Goal: Answer question/provide support: Share knowledge or assist other users

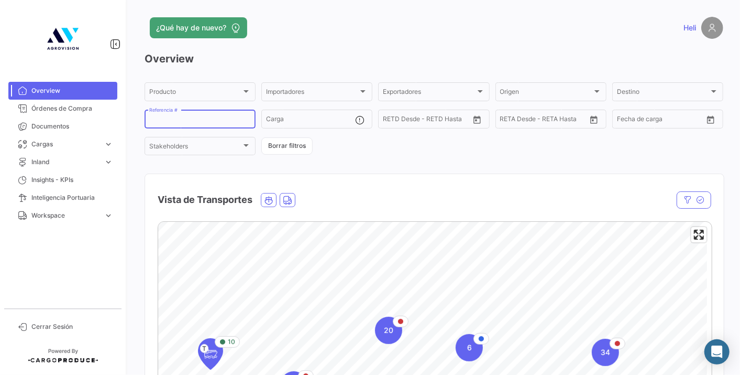
click at [177, 119] on input "Referencia #" at bounding box center [200, 120] width 102 height 7
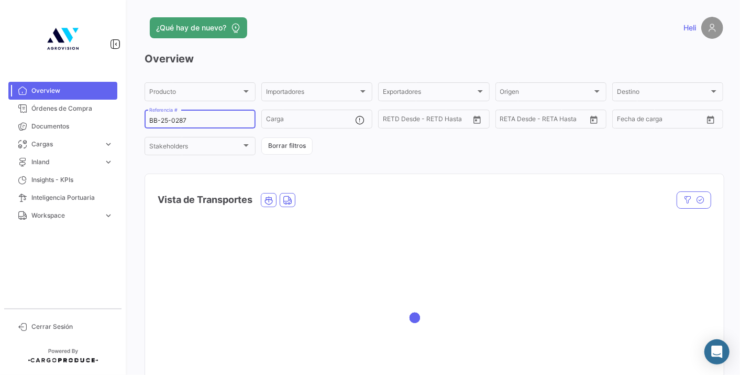
type input "BB-25-0287"
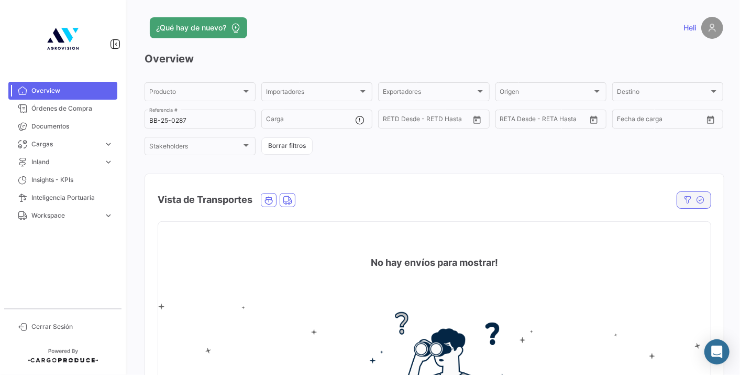
click at [696, 200] on icon "button" at bounding box center [700, 199] width 8 height 8
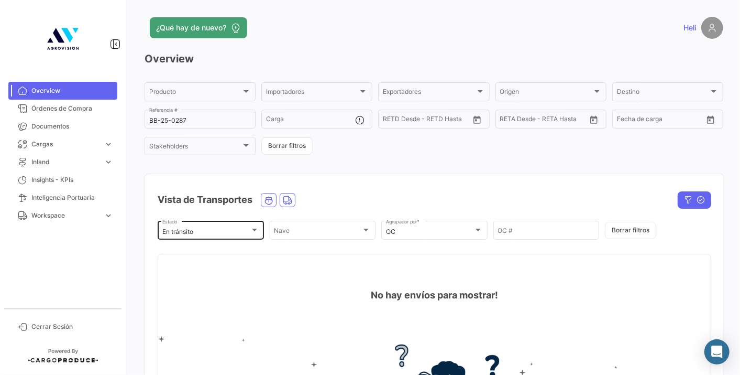
click at [248, 227] on div "En [PERSON_NAME] Estado" at bounding box center [210, 229] width 97 height 20
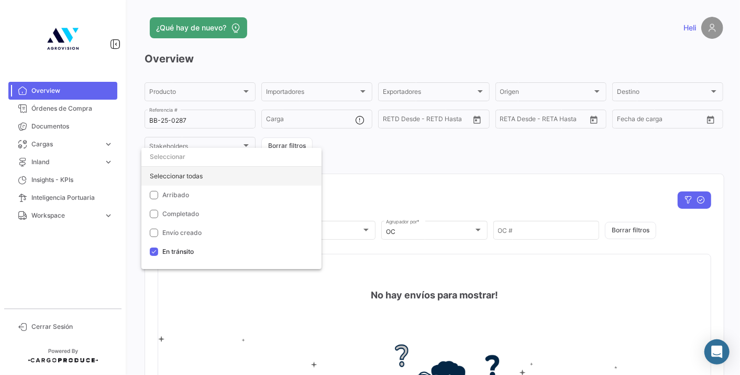
click at [185, 178] on div "Seleccionar todas" at bounding box center [231, 176] width 180 height 19
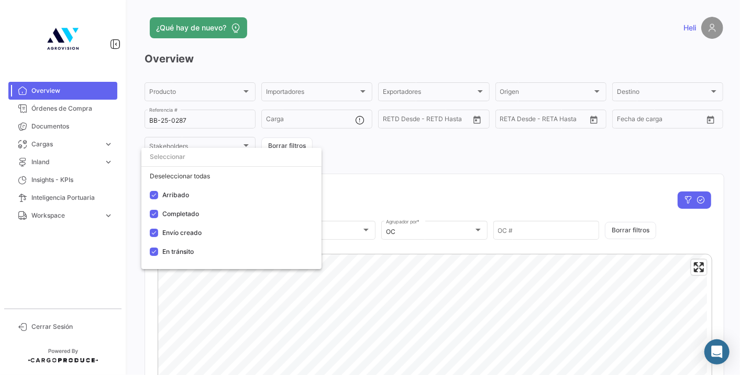
click at [508, 194] on div at bounding box center [370, 187] width 740 height 375
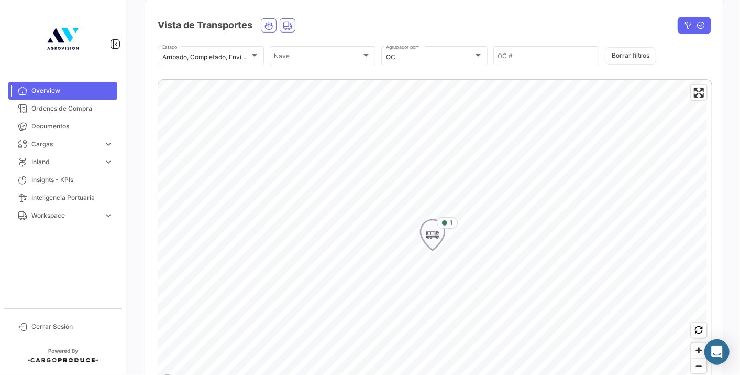
click at [440, 239] on icon "Map marker" at bounding box center [433, 235] width 24 height 30
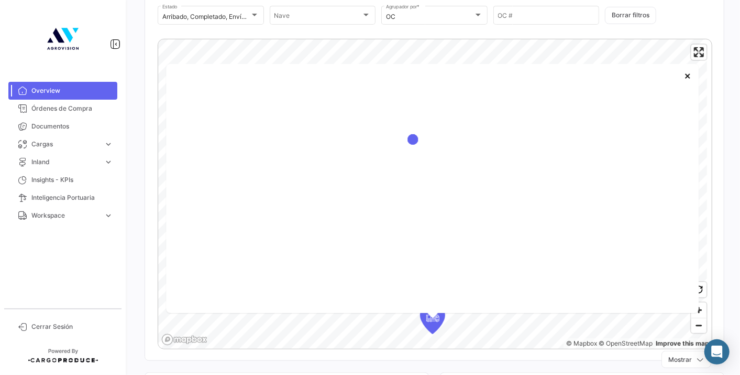
scroll to position [157, 0]
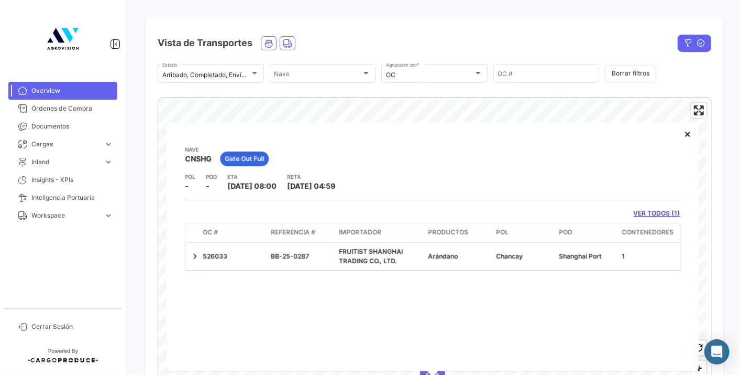
click at [646, 214] on link "VER TODOS (1)" at bounding box center [657, 213] width 47 height 9
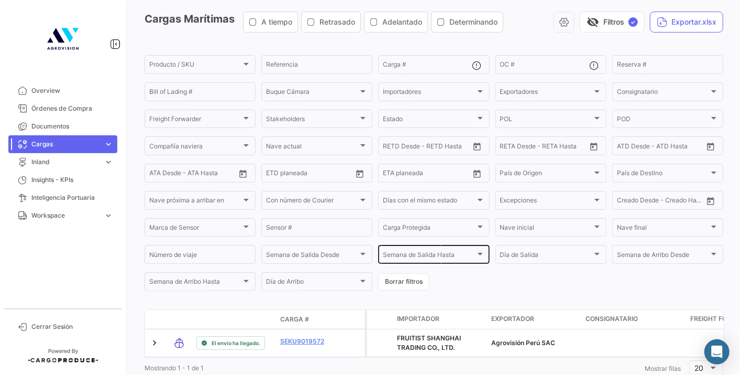
scroll to position [78, 0]
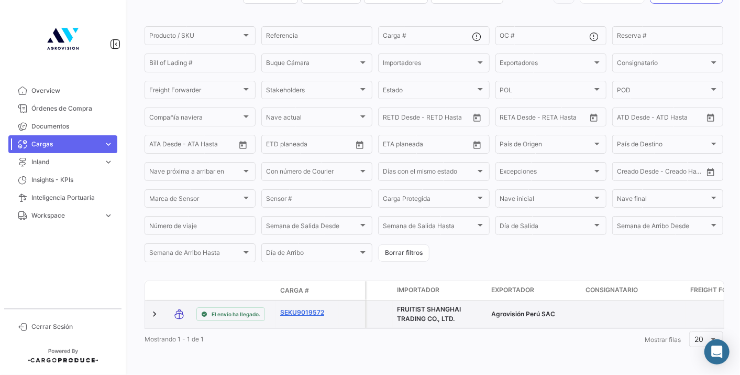
click at [301, 308] on link "SEKU9019572" at bounding box center [307, 312] width 54 height 9
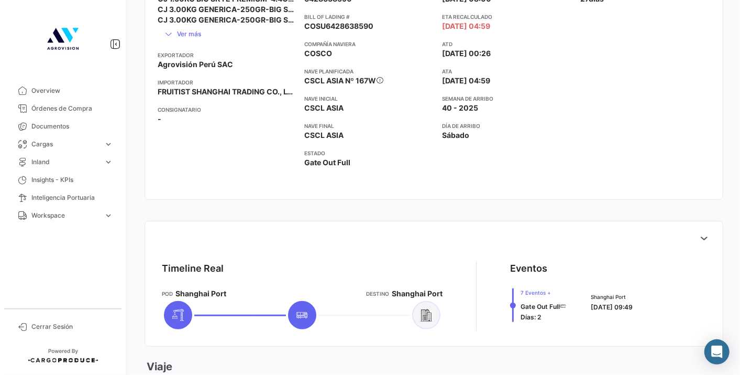
scroll to position [291, 0]
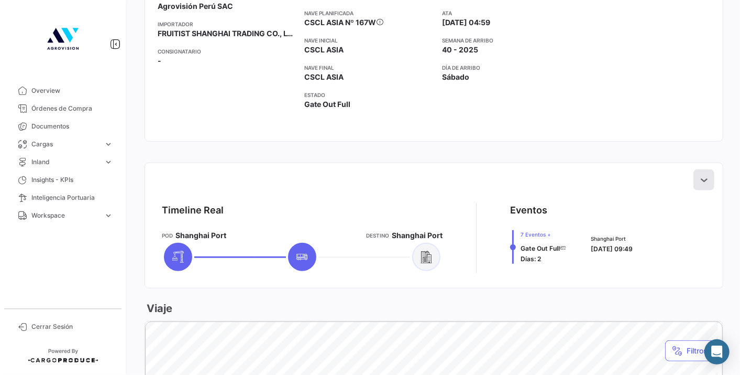
click at [699, 176] on icon at bounding box center [704, 179] width 10 height 10
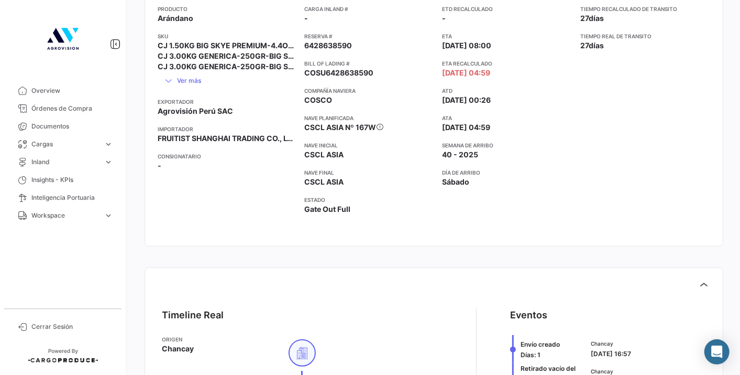
scroll to position [12, 0]
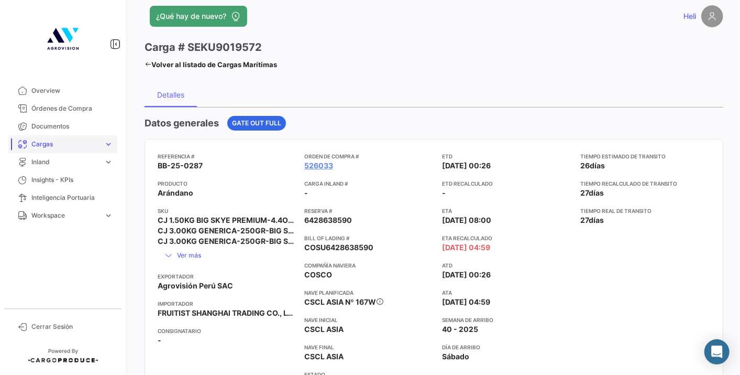
click at [74, 140] on span "Cargas" at bounding box center [65, 143] width 68 height 9
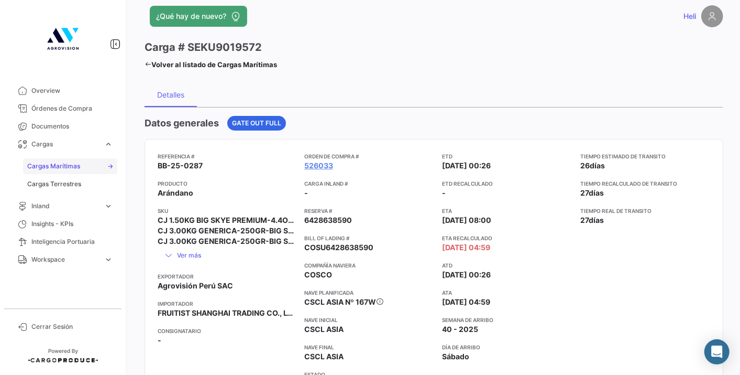
click at [74, 163] on span "Cargas Marítimas" at bounding box center [53, 165] width 53 height 9
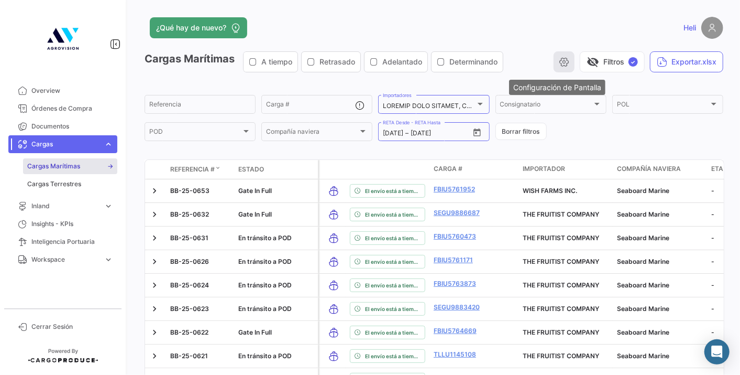
click at [559, 67] on icon "button" at bounding box center [564, 62] width 10 height 10
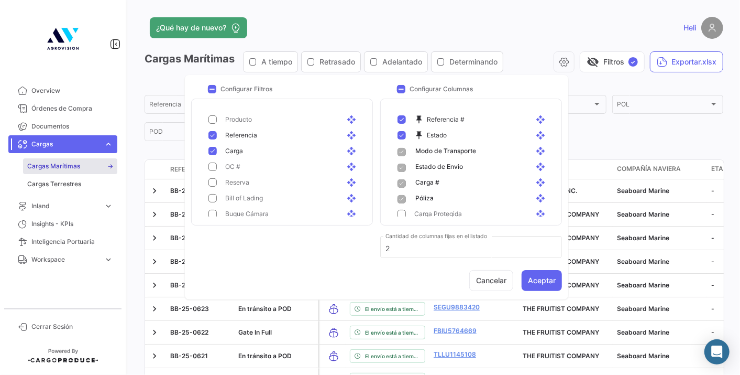
click at [594, 126] on form "Referencia Carga # Importadores Consignatario Consignatario POL POL POD POD Com…" at bounding box center [434, 117] width 579 height 49
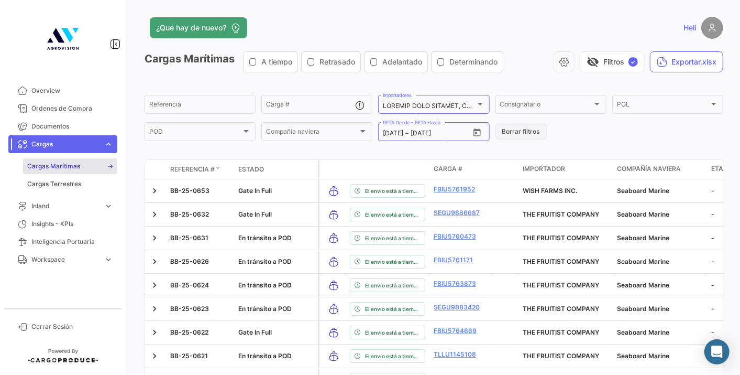
click at [518, 132] on button "Borrar filtros" at bounding box center [521, 131] width 51 height 17
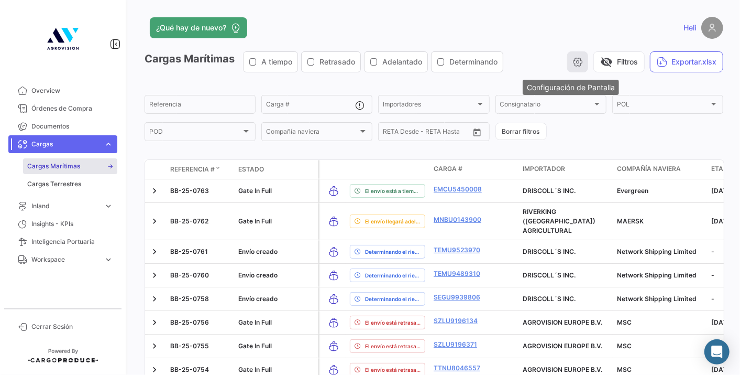
click at [574, 61] on icon "button" at bounding box center [578, 62] width 10 height 10
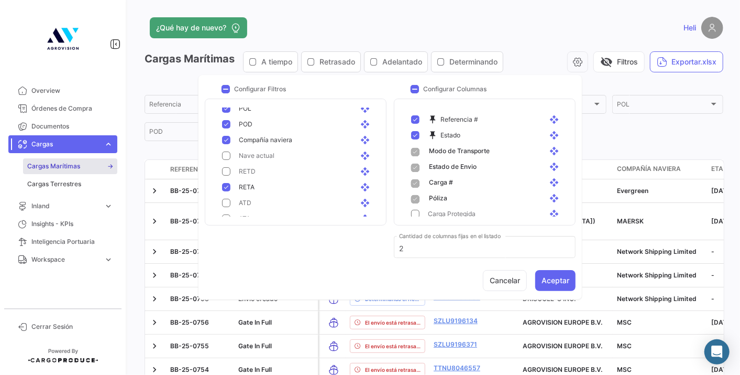
scroll to position [233, 0]
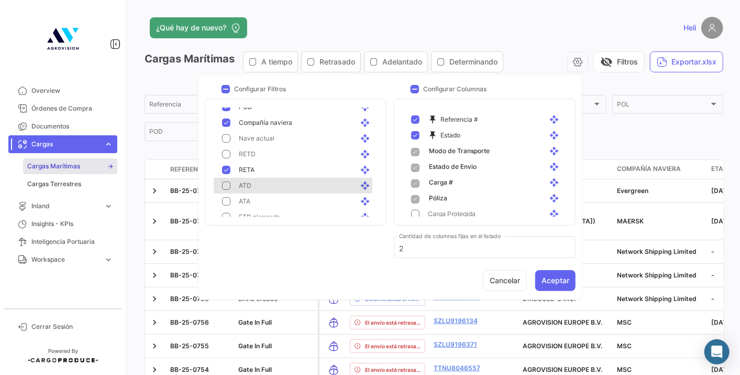
click at [229, 184] on mat-pseudo-checkbox at bounding box center [226, 185] width 8 height 8
click at [228, 204] on mat-pseudo-checkbox at bounding box center [226, 201] width 8 height 8
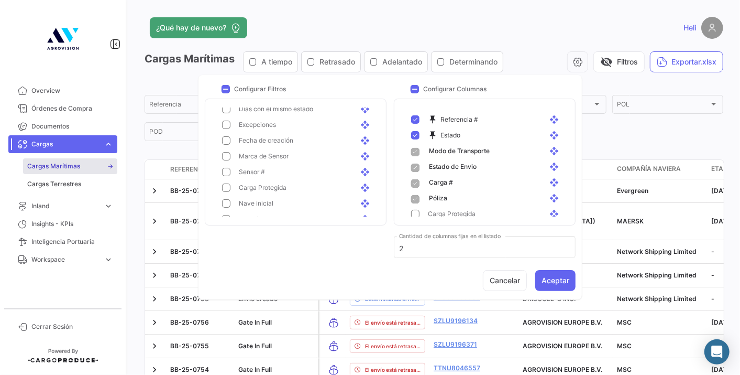
scroll to position [424, 0]
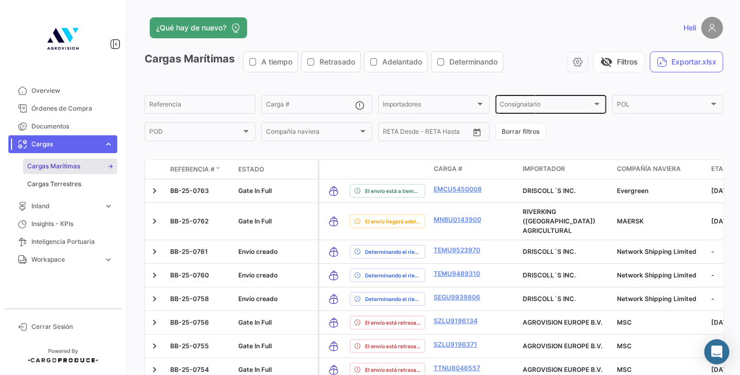
click at [596, 105] on div at bounding box center [597, 104] width 9 height 8
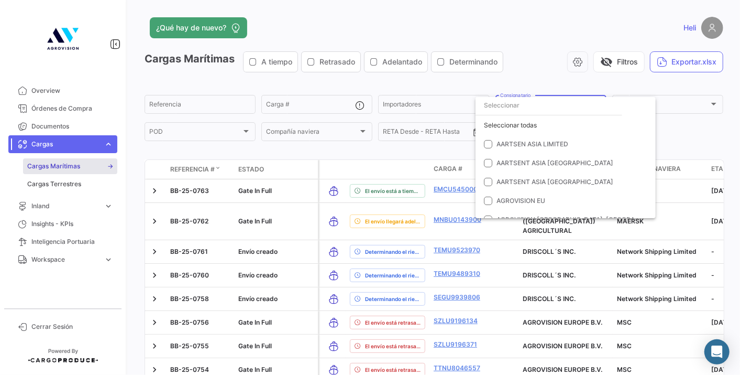
click at [672, 132] on div at bounding box center [370, 187] width 740 height 375
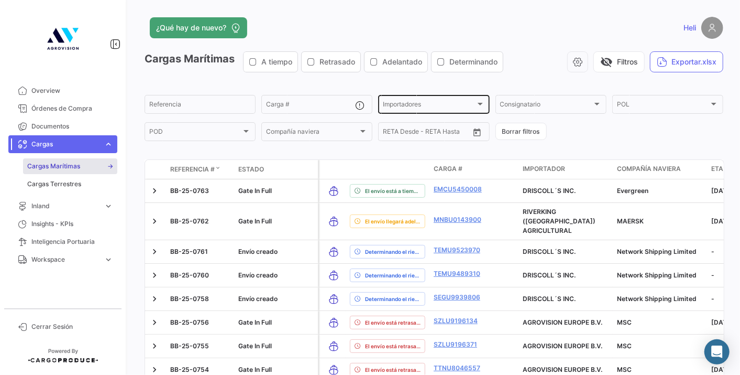
click at [479, 108] on div "Importadores" at bounding box center [434, 105] width 102 height 7
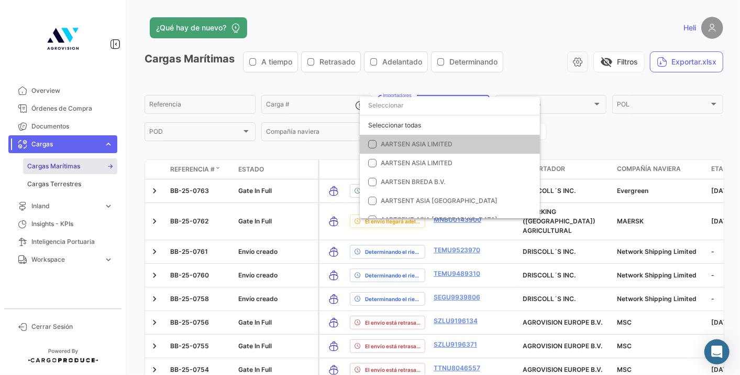
click at [370, 140] on mat-pseudo-checkbox at bounding box center [372, 144] width 8 height 8
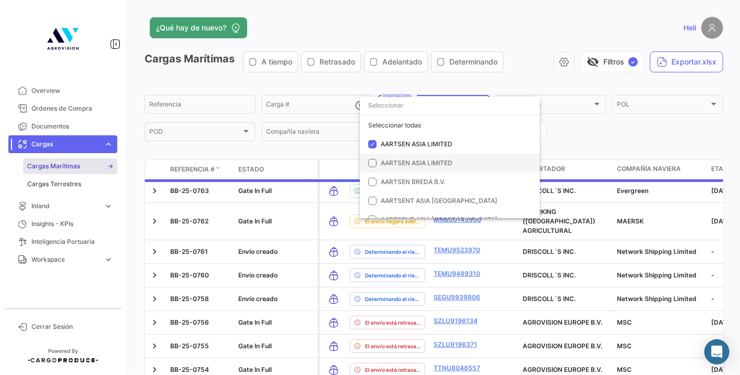
click at [375, 157] on mat-option "AARTSEN ASIA LIMITED" at bounding box center [450, 163] width 180 height 19
click at [374, 182] on mat-pseudo-checkbox at bounding box center [372, 182] width 8 height 8
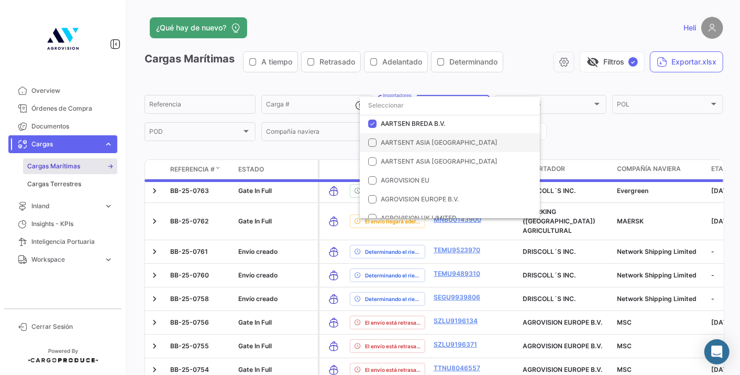
click at [375, 146] on mat-option "AARTSENT ASIA [GEOGRAPHIC_DATA]" at bounding box center [450, 142] width 180 height 19
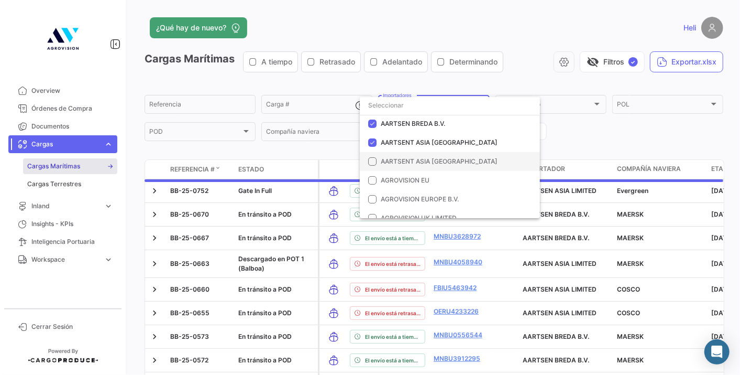
click at [373, 158] on mat-pseudo-checkbox at bounding box center [372, 161] width 8 height 8
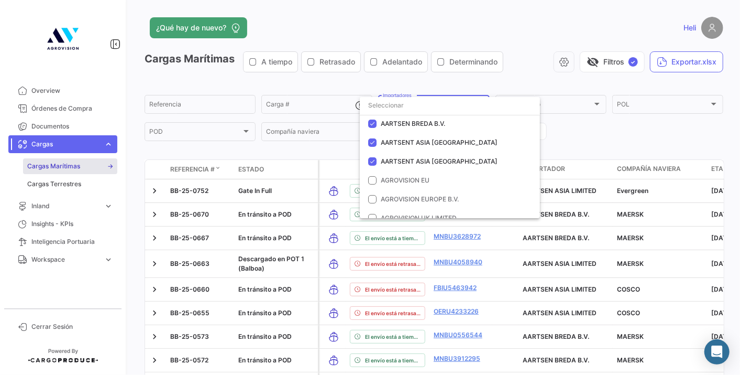
click at [603, 133] on div at bounding box center [370, 187] width 740 height 375
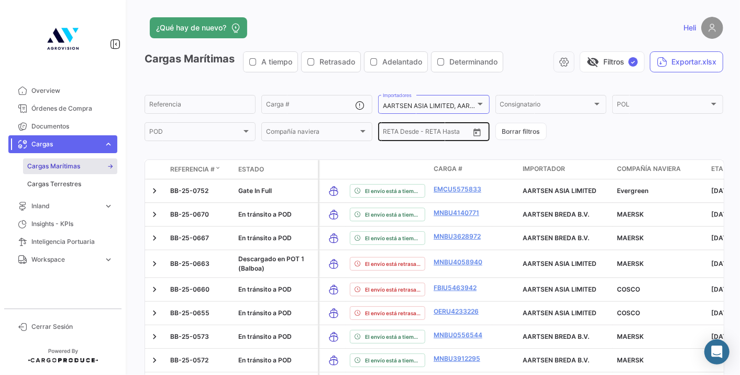
click at [474, 132] on icon "Open calendar" at bounding box center [477, 132] width 7 height 8
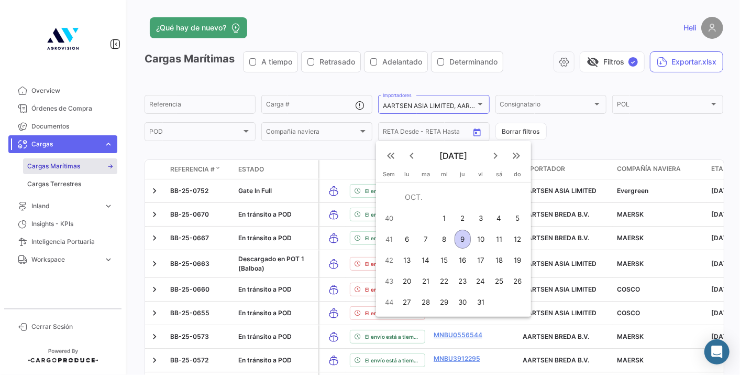
click at [465, 235] on div "9" at bounding box center [463, 238] width 16 height 19
type input "[DATE]"
click at [451, 259] on div "15" at bounding box center [444, 259] width 17 height 19
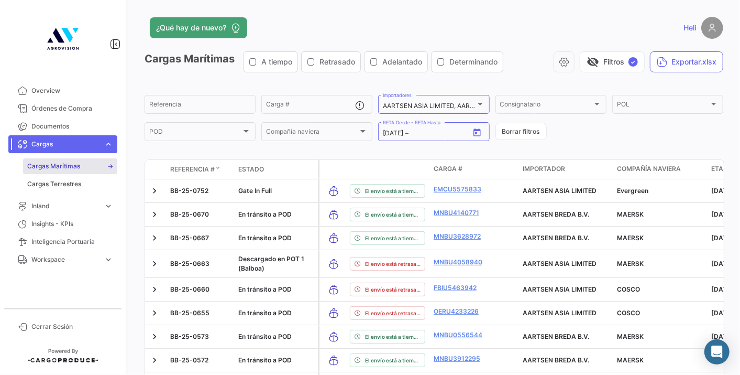
type input "[DATE]"
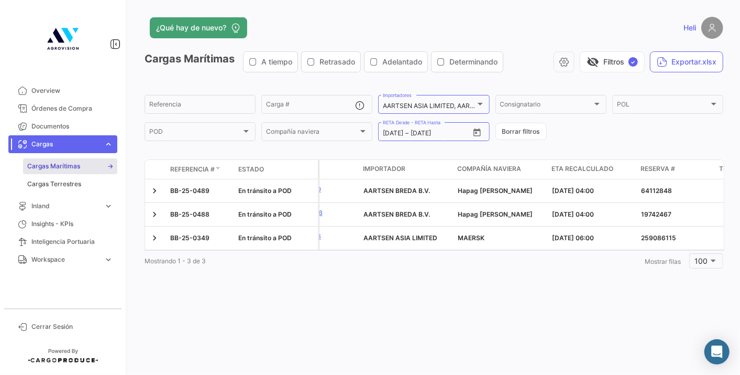
scroll to position [0, 0]
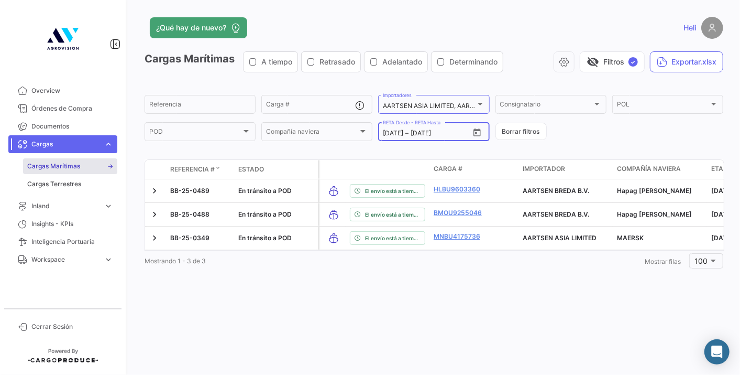
click at [468, 132] on div "[DATE] [DATE] – [DATE]" at bounding box center [426, 132] width 86 height 7
click at [482, 130] on button "Open calendar" at bounding box center [477, 132] width 16 height 16
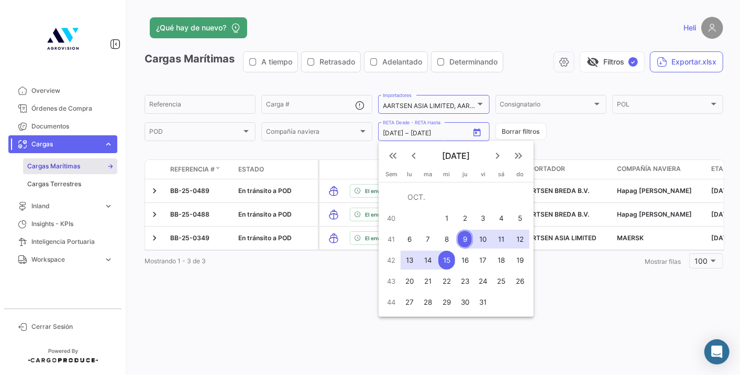
click at [518, 261] on div "19" at bounding box center [520, 259] width 17 height 19
type input "[DATE]"
click at [593, 133] on div at bounding box center [370, 187] width 740 height 375
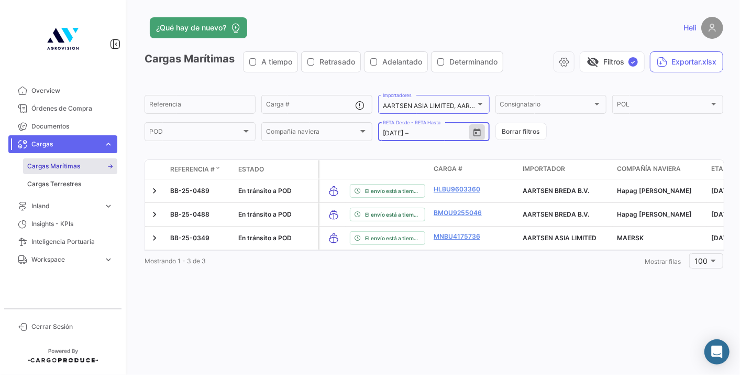
click at [480, 134] on icon "Open calendar" at bounding box center [477, 132] width 9 height 9
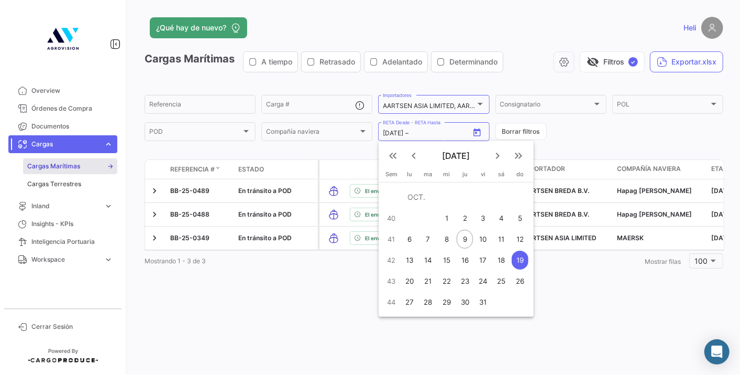
click at [457, 234] on div "9" at bounding box center [465, 238] width 16 height 19
type input "[DATE]"
click at [522, 255] on div "19" at bounding box center [520, 259] width 17 height 19
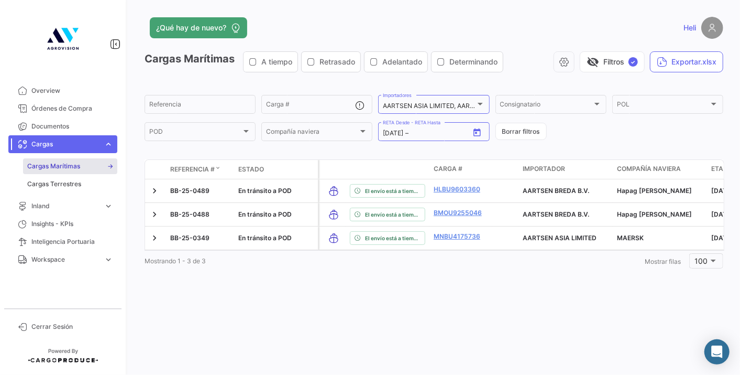
type input "[DATE]"
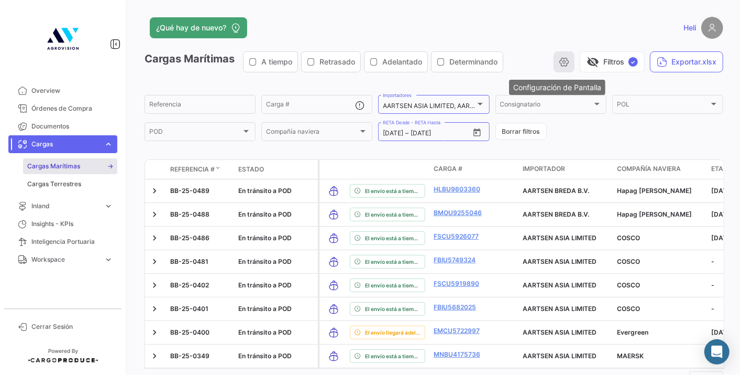
click at [560, 58] on icon "button" at bounding box center [564, 62] width 10 height 10
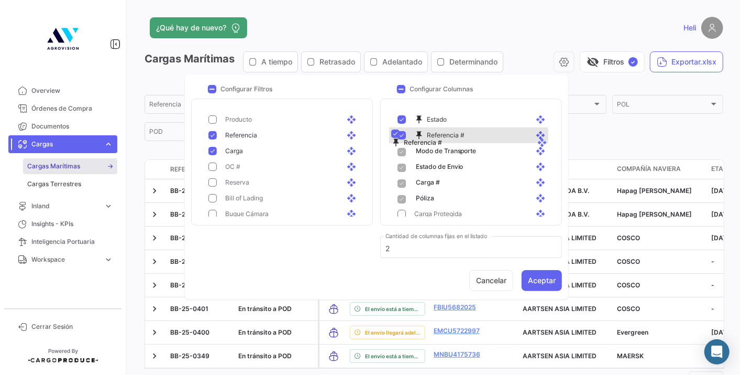
drag, startPoint x: 458, startPoint y: 119, endPoint x: 460, endPoint y: 135, distance: 15.8
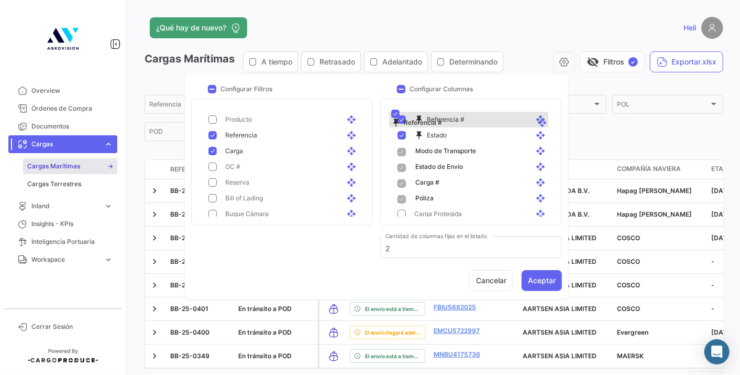
drag, startPoint x: 455, startPoint y: 136, endPoint x: 456, endPoint y: 116, distance: 20.0
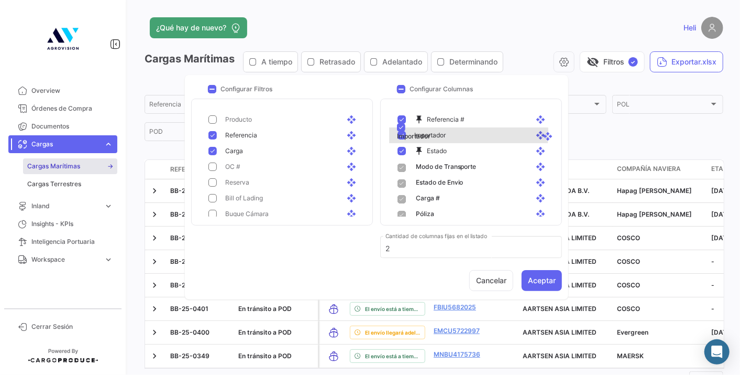
drag, startPoint x: 434, startPoint y: 169, endPoint x: 441, endPoint y: 127, distance: 42.6
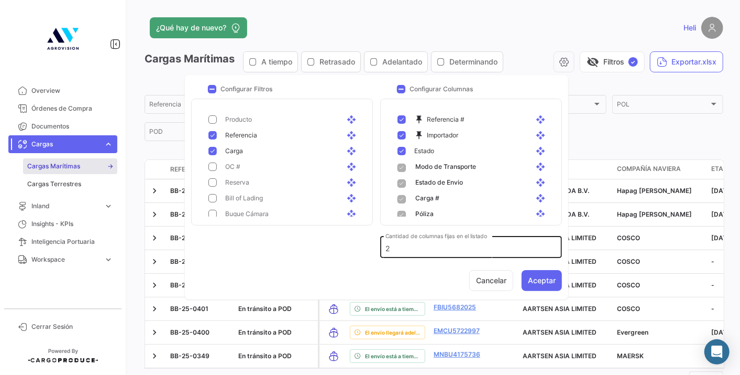
click at [397, 241] on div "2 Cantidad de columnas fijas en el listado" at bounding box center [471, 246] width 171 height 24
click at [545, 277] on button "Aceptar" at bounding box center [542, 280] width 40 height 21
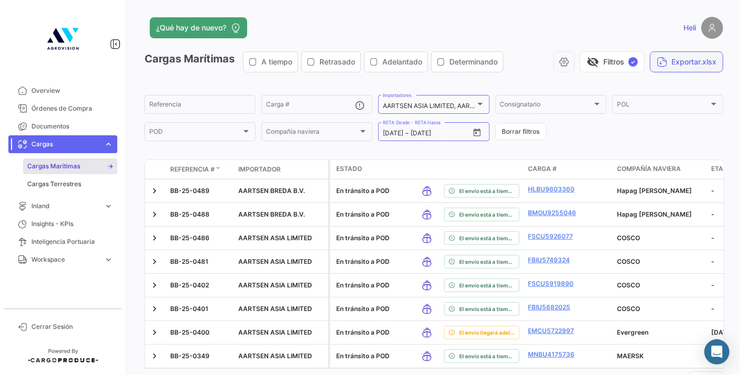
click at [698, 57] on button "Exportar.xlsx" at bounding box center [686, 61] width 73 height 21
click at [363, 81] on app-list-header "Cargas Marítimas A tiempo Retrasado Adelantado Determinando visibility_off Filt…" at bounding box center [434, 96] width 579 height 91
click at [478, 104] on div at bounding box center [480, 104] width 5 height 3
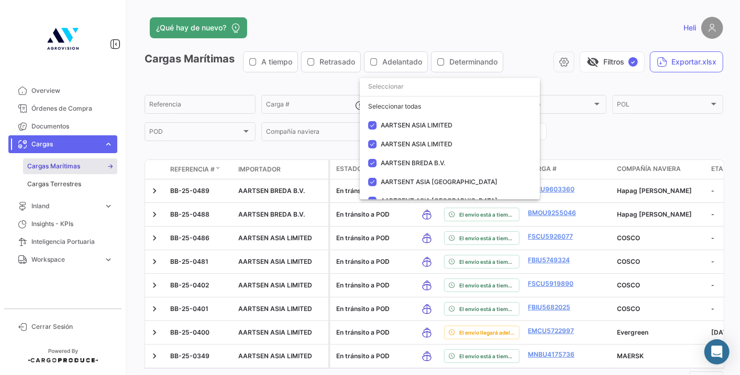
click at [318, 148] on div at bounding box center [370, 187] width 740 height 375
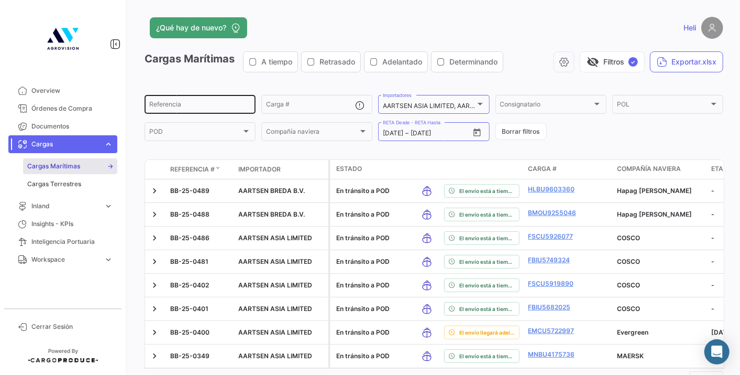
click at [212, 106] on input "Referencia" at bounding box center [200, 105] width 102 height 7
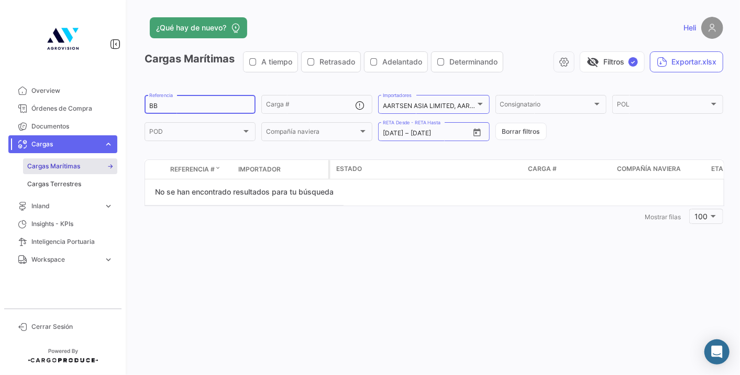
type input "B"
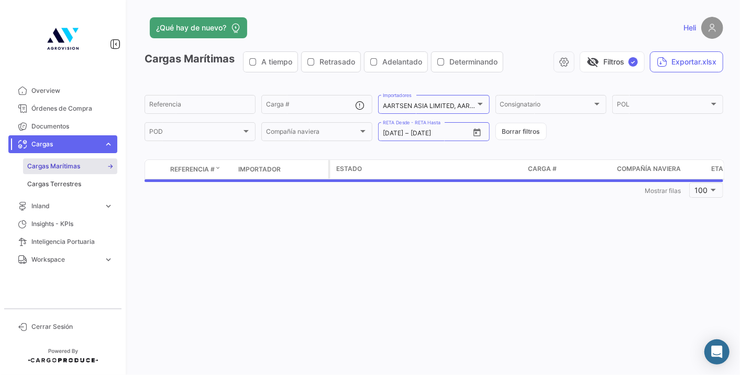
click at [229, 70] on h3 "Cargas Marítimas A tiempo Retrasado Adelantado Determinando" at bounding box center [326, 61] width 362 height 21
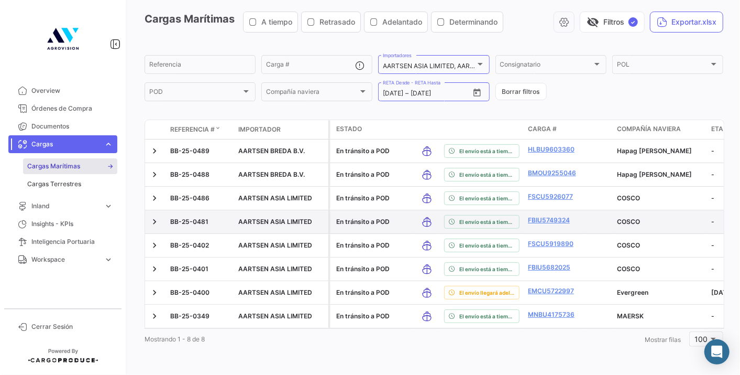
scroll to position [47, 0]
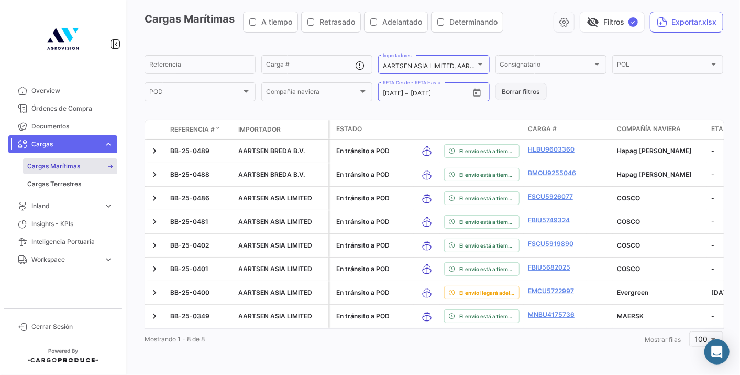
click at [516, 90] on button "Borrar filtros" at bounding box center [521, 91] width 51 height 17
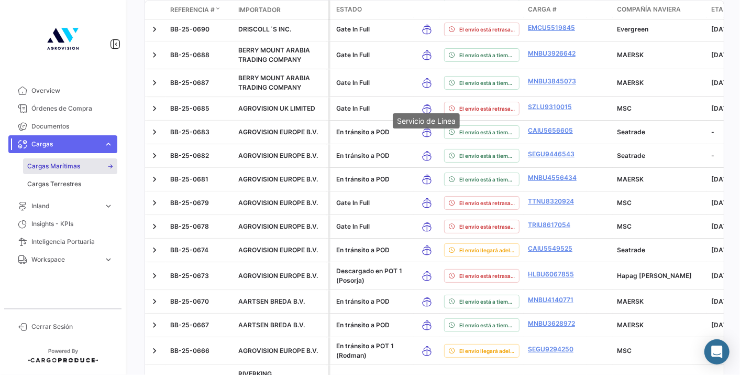
scroll to position [1117, 0]
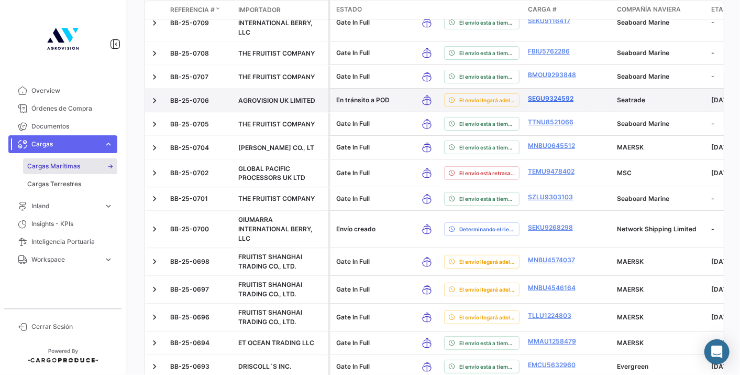
click at [537, 94] on link "SEGU9324592" at bounding box center [555, 98] width 54 height 9
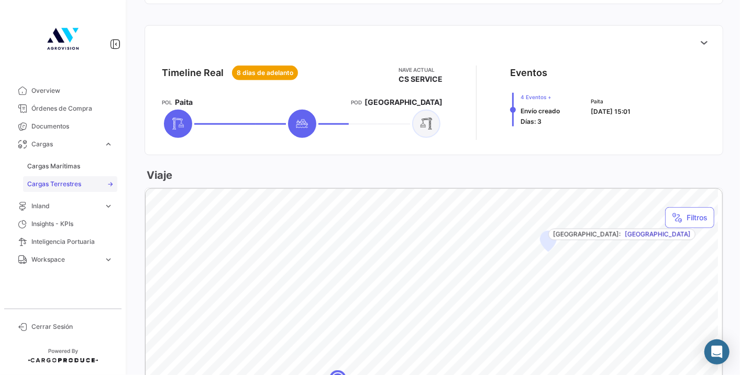
scroll to position [405, 0]
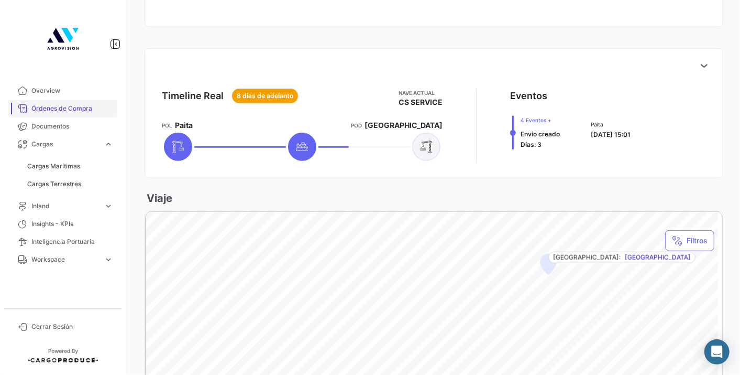
click at [74, 106] on span "Órdenes de Compra" at bounding box center [72, 108] width 82 height 9
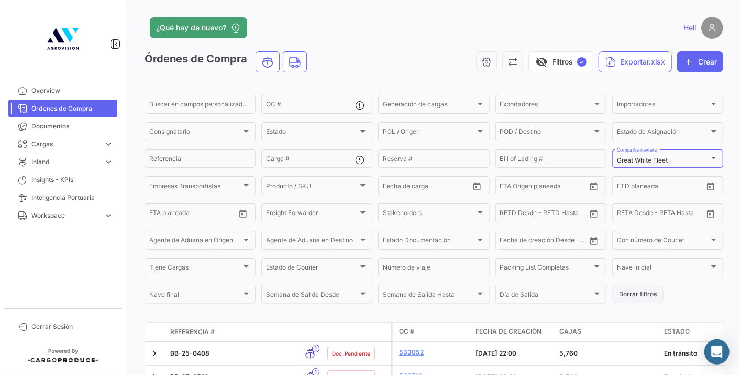
click at [629, 300] on button "Borrar filtros" at bounding box center [638, 294] width 51 height 17
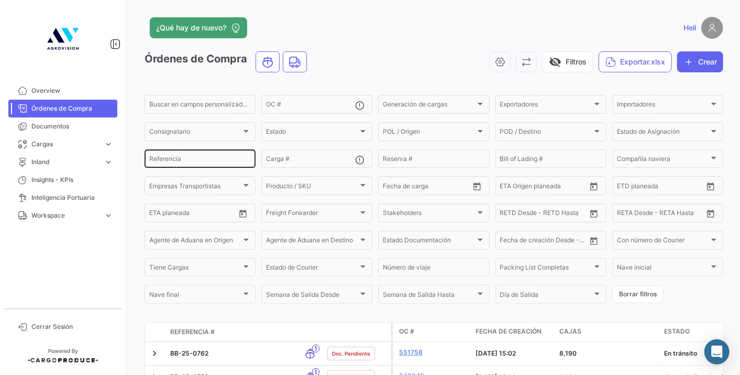
click at [180, 160] on input "Referencia" at bounding box center [200, 160] width 102 height 7
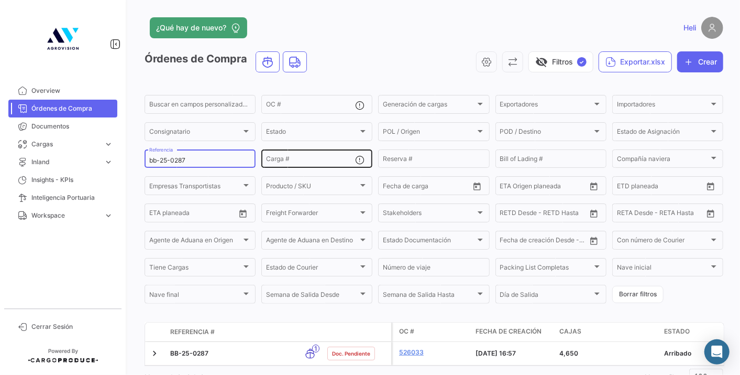
scroll to position [47, 0]
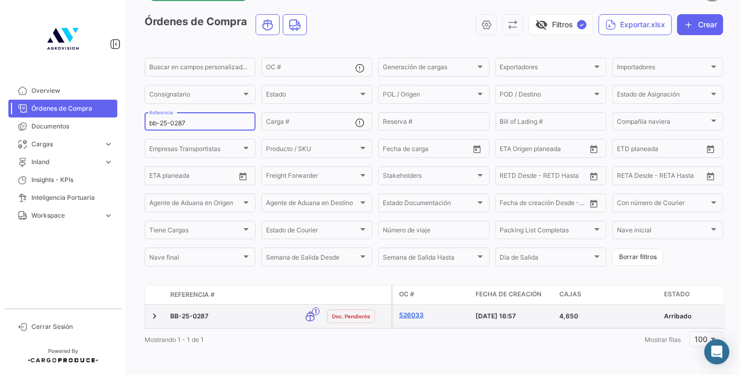
type input "bb-25-0287"
click at [402, 310] on link "526033" at bounding box center [433, 314] width 68 height 9
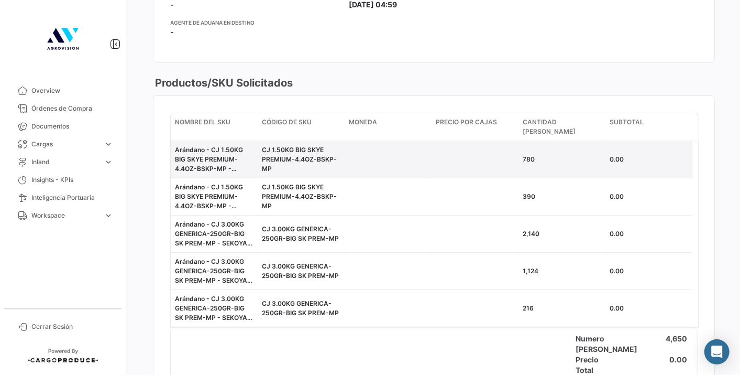
scroll to position [407, 0]
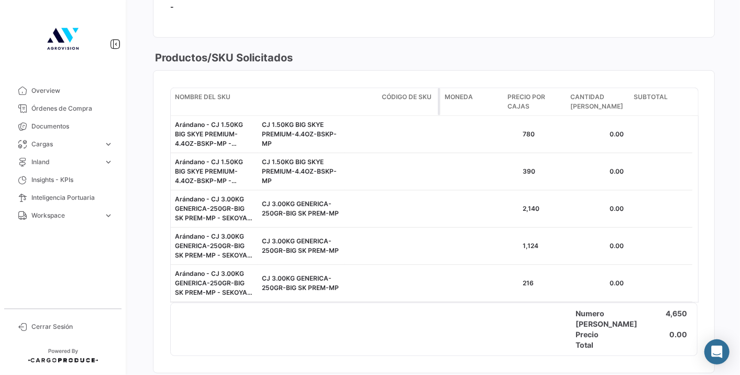
drag, startPoint x: 254, startPoint y: 100, endPoint x: 388, endPoint y: 103, distance: 133.6
click at [388, 103] on div "Nombre del SKU Código de SKU Moneda Precio por Cajas Cantidad de Cajas Subtotal" at bounding box center [432, 101] width 522 height 27
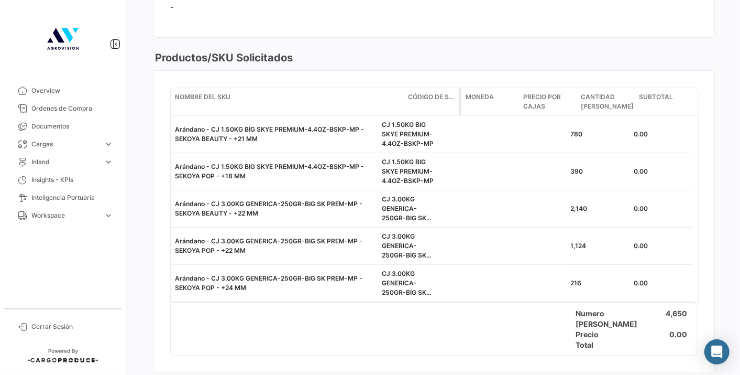
drag, startPoint x: 376, startPoint y: 102, endPoint x: 405, endPoint y: 104, distance: 28.9
click at [405, 104] on div "Nombre del SKU Código de SKU Moneda Precio por Cajas Cantidad de Cajas Subtotal" at bounding box center [432, 101] width 522 height 27
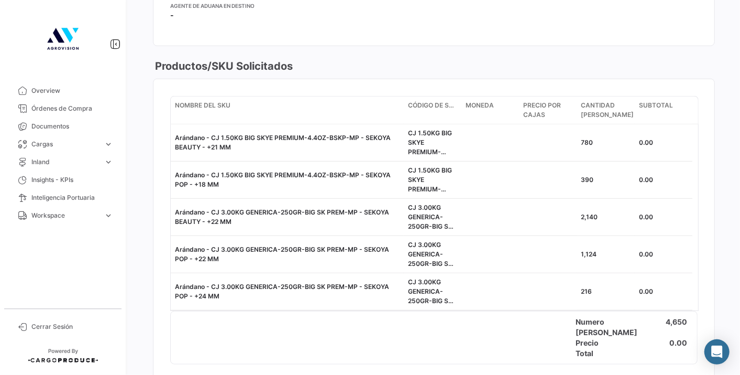
scroll to position [391, 0]
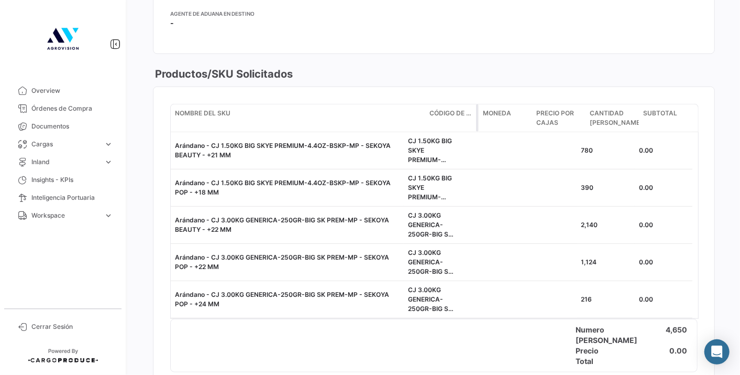
drag, startPoint x: 401, startPoint y: 122, endPoint x: 427, endPoint y: 127, distance: 26.7
click at [427, 127] on div "Nombre del SKU Código de SKU Moneda Precio por Cajas Cantidad de Cajas Subtotal" at bounding box center [432, 117] width 522 height 27
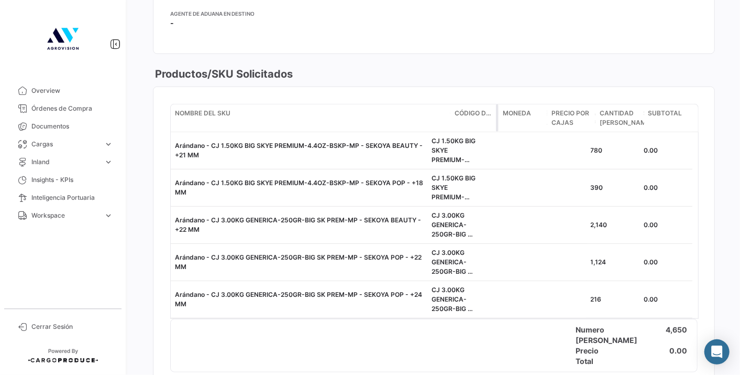
drag, startPoint x: 426, startPoint y: 120, endPoint x: 455, endPoint y: 123, distance: 28.9
click at [455, 123] on div "Nombre del SKU Código de SKU Moneda Precio por Cajas Cantidad de Cajas Subtotal" at bounding box center [432, 117] width 522 height 27
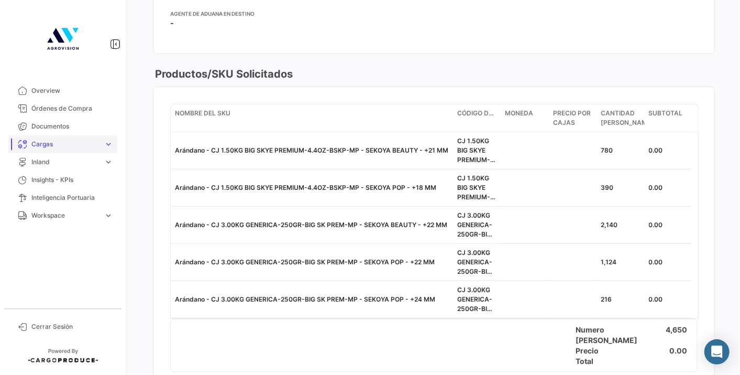
click at [59, 140] on span "Cargas" at bounding box center [65, 143] width 68 height 9
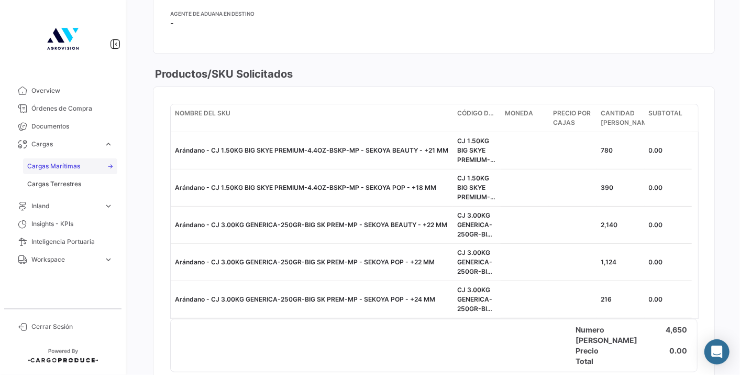
click at [74, 163] on span "Cargas Marítimas" at bounding box center [53, 165] width 53 height 9
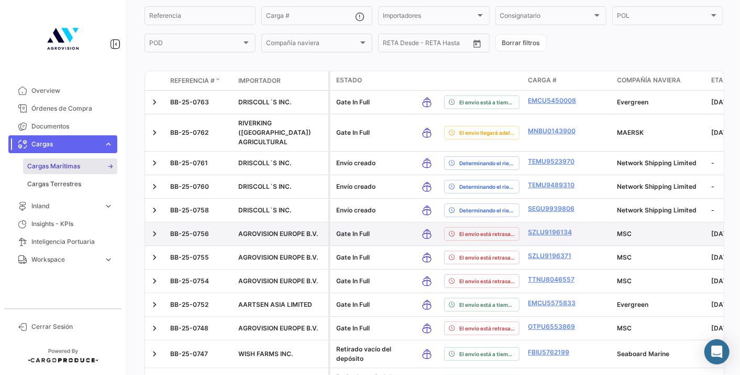
scroll to position [116, 0]
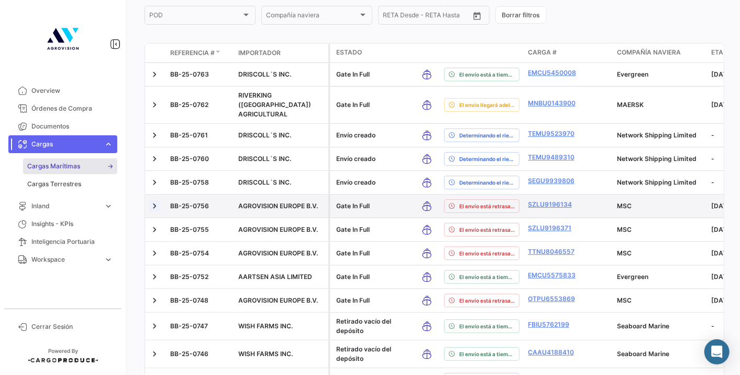
click at [153, 201] on link at bounding box center [154, 206] width 10 height 10
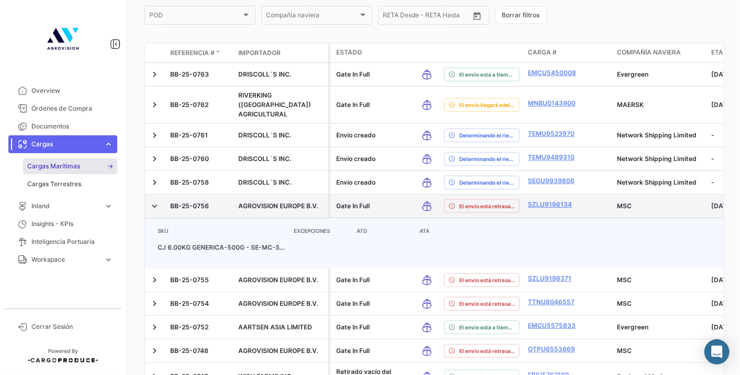
click at [548, 194] on datatable-body-cell "SZLU9196134" at bounding box center [555, 205] width 63 height 23
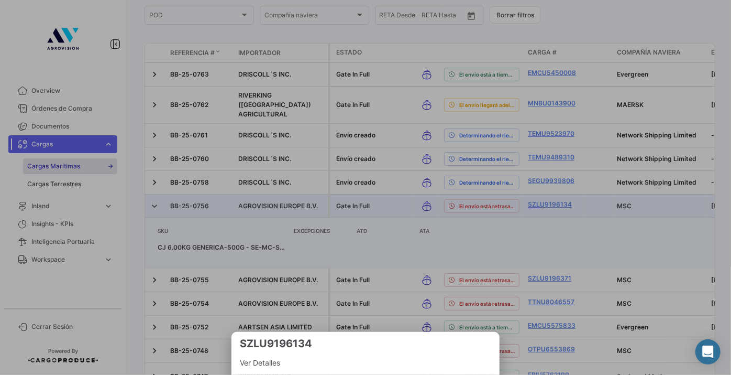
click at [551, 192] on div at bounding box center [365, 187] width 731 height 375
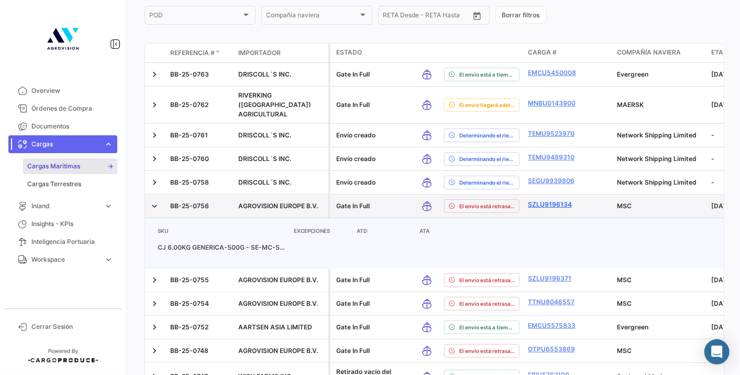
click at [562, 200] on link "SZLU9196134" at bounding box center [555, 204] width 54 height 9
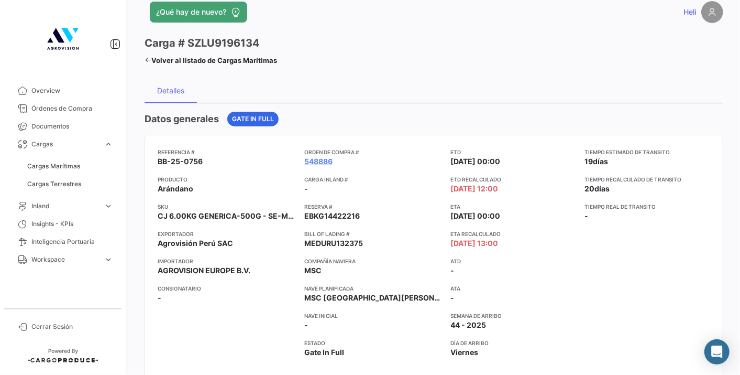
scroll to position [58, 0]
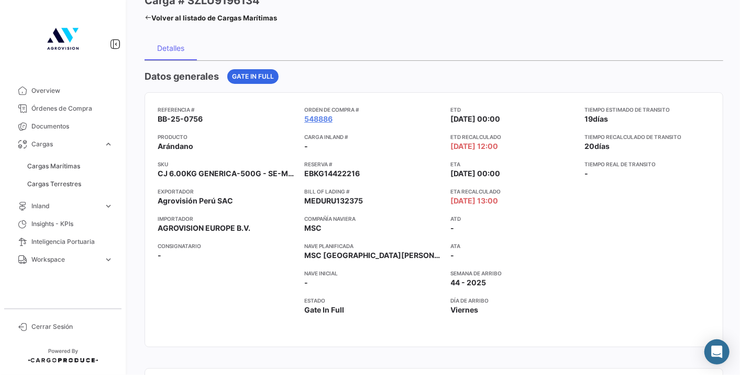
drag, startPoint x: 158, startPoint y: 118, endPoint x: 208, endPoint y: 121, distance: 50.4
click at [208, 121] on app-card-info-value "BB-25-0756" at bounding box center [227, 119] width 138 height 10
click at [585, 200] on div "Tiempo estimado de [PERSON_NAME] 19 [PERSON_NAME] Tiempo recalculado de [PERSON…" at bounding box center [648, 219] width 126 height 228
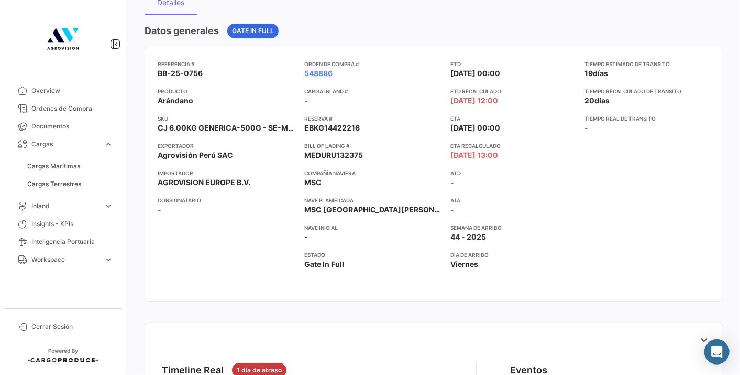
scroll to position [46, 0]
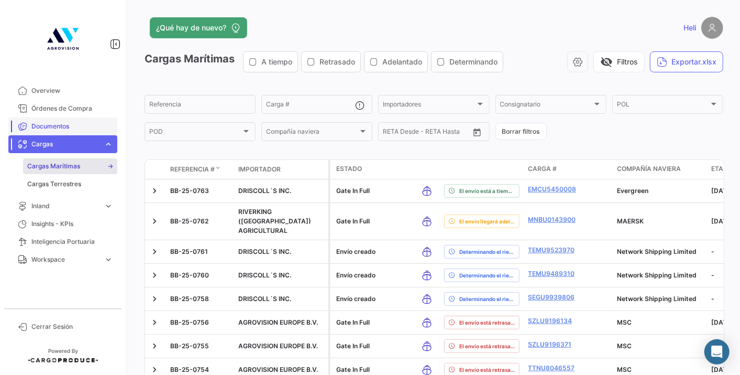
click at [63, 117] on link "Documentos" at bounding box center [62, 126] width 109 height 18
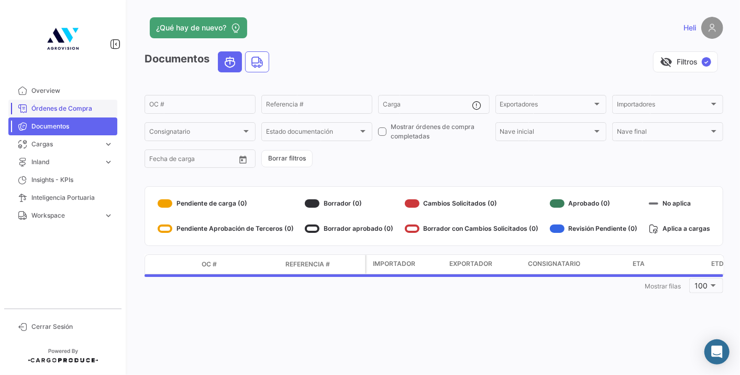
click at [60, 107] on span "Órdenes de Compra" at bounding box center [72, 108] width 82 height 9
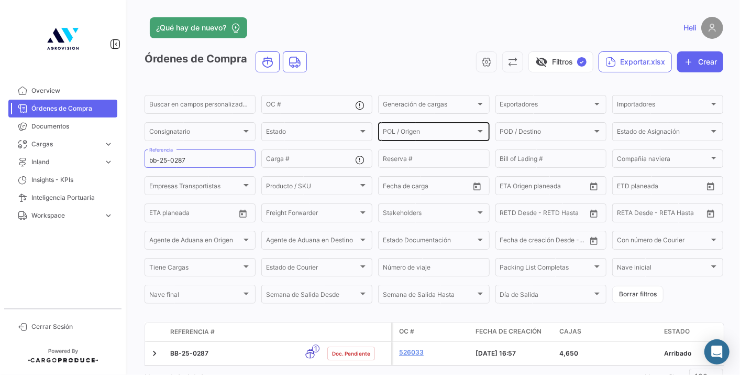
scroll to position [47, 0]
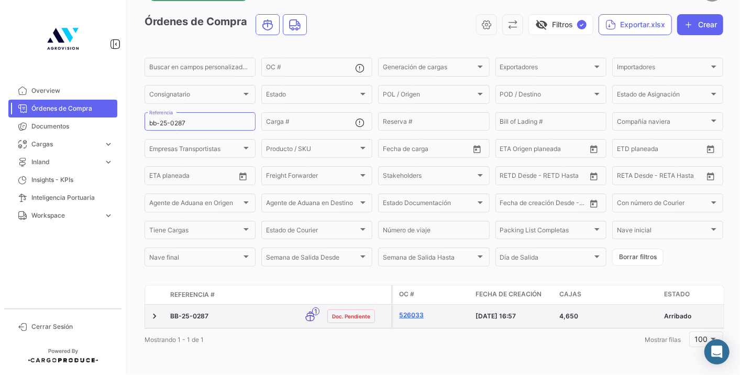
click at [415, 310] on link "526033" at bounding box center [433, 314] width 68 height 9
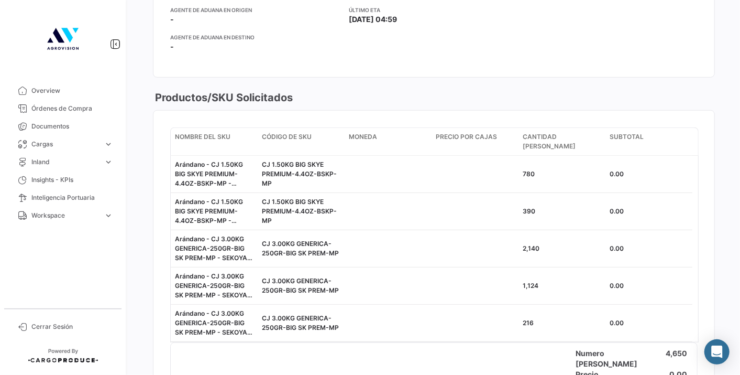
scroll to position [349, 0]
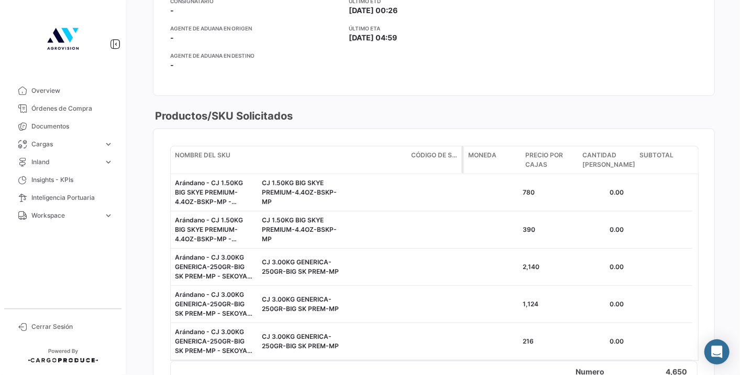
drag, startPoint x: 256, startPoint y: 155, endPoint x: 422, endPoint y: 148, distance: 166.3
click at [422, 148] on div "Nombre del SKU Código de SKU Moneda Precio por Cajas Cantidad de Cajas Subtotal" at bounding box center [432, 159] width 522 height 27
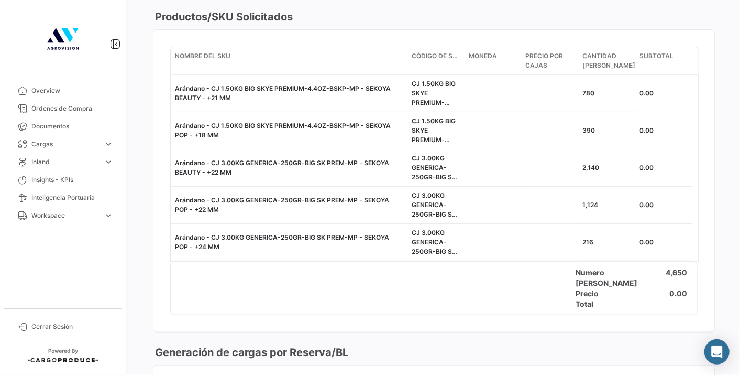
scroll to position [449, 0]
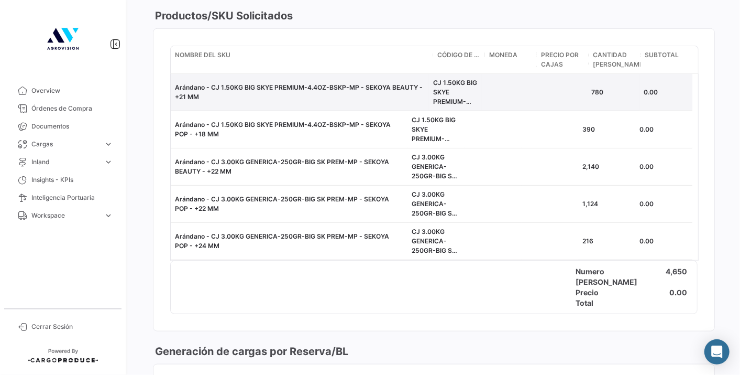
drag, startPoint x: 406, startPoint y: 60, endPoint x: 437, endPoint y: 76, distance: 34.7
click at [437, 76] on div "Nombre del SKU Código de SKU Moneda Precio por Cajas Cantidad [PERSON_NAME] Sub…" at bounding box center [434, 180] width 528 height 268
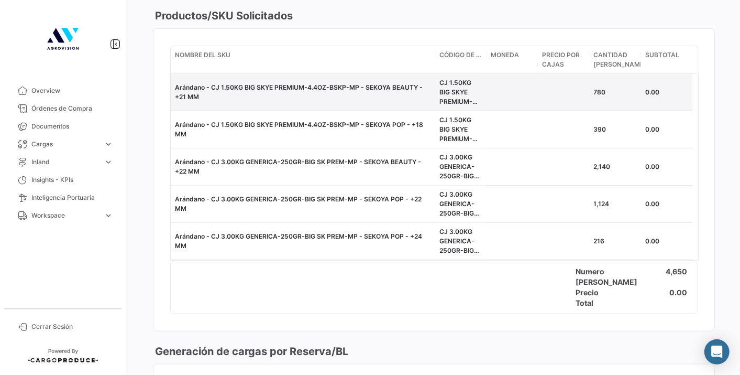
drag, startPoint x: 437, startPoint y: 76, endPoint x: 385, endPoint y: 91, distance: 54.6
click at [385, 91] on div "Arándano - CJ 1.50KG BIG SKYE PREMIUM-4.4OZ-BSKP-MP - SEKOYA BEAUTY - +21 MM" at bounding box center [303, 92] width 256 height 19
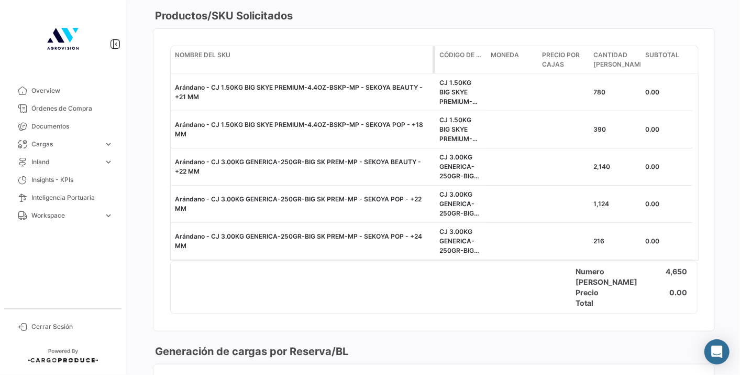
click at [379, 64] on datatable-header-cell "Nombre del SKU" at bounding box center [303, 59] width 265 height 27
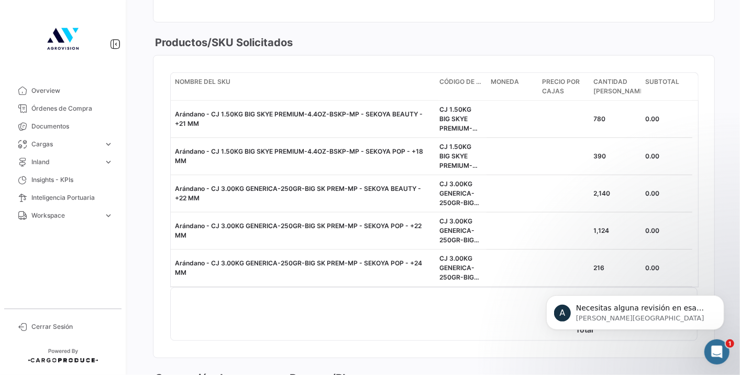
scroll to position [416, 0]
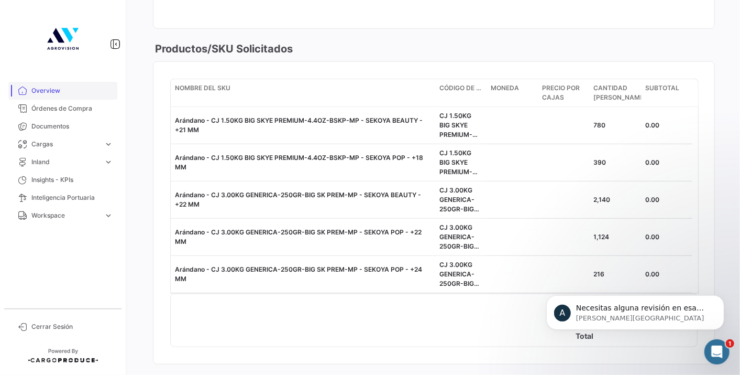
click at [82, 99] on link "Overview" at bounding box center [62, 91] width 109 height 18
click at [81, 100] on link "Órdenes de Compra" at bounding box center [62, 109] width 109 height 18
click at [80, 103] on link "Órdenes de Compra" at bounding box center [62, 109] width 109 height 18
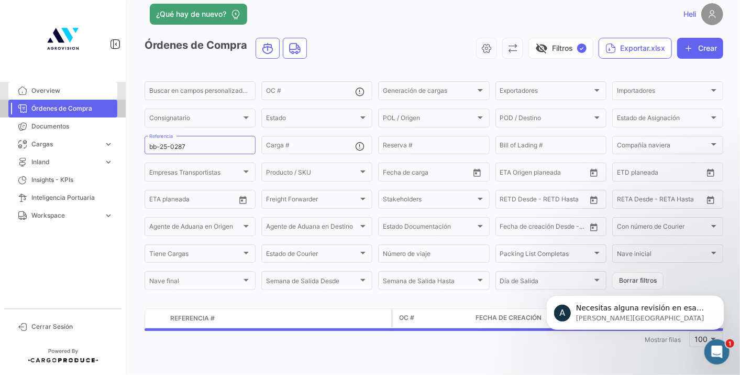
click at [81, 105] on span "Órdenes de Compra" at bounding box center [72, 108] width 82 height 9
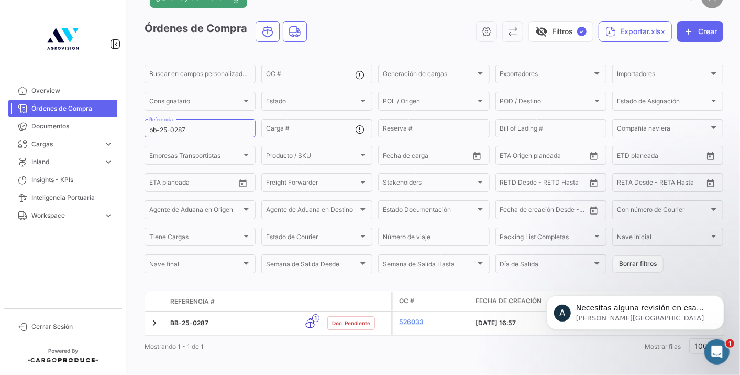
scroll to position [47, 0]
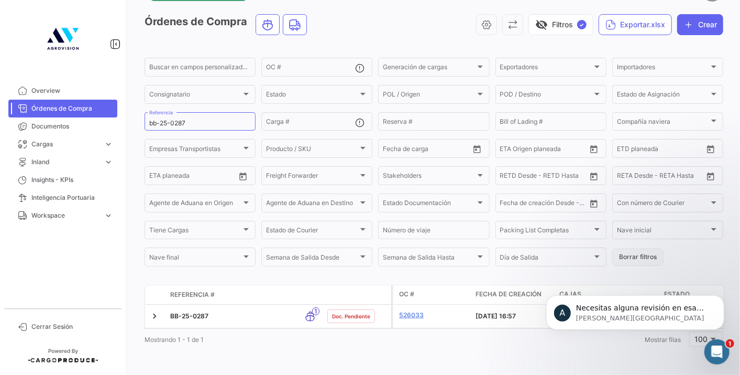
click at [649, 248] on button "Borrar filtros" at bounding box center [638, 256] width 51 height 17
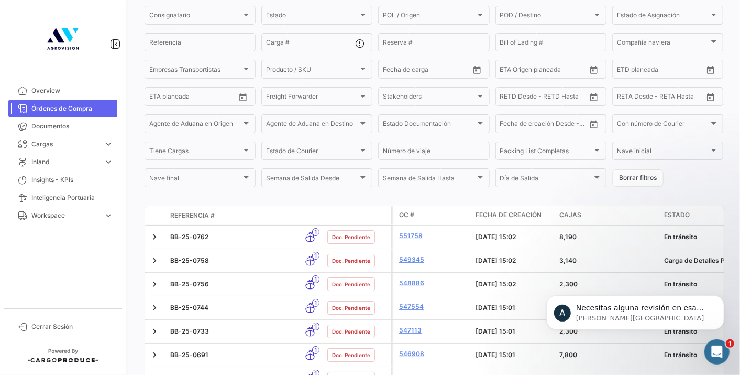
scroll to position [0, 0]
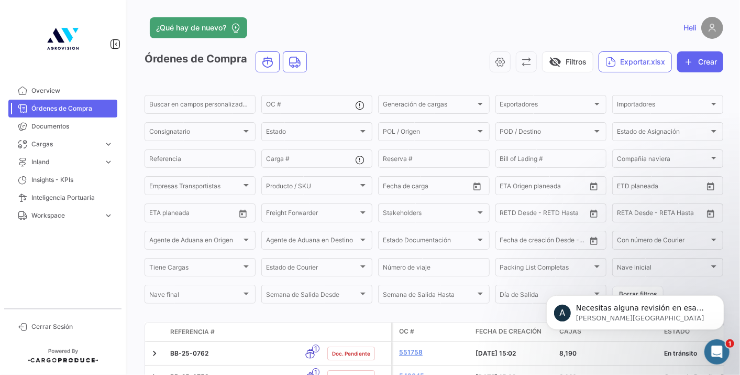
click at [720, 286] on div "A Necesitas alguna revisión en esa OC? Andrielle • [GEOGRAPHIC_DATA]" at bounding box center [635, 263] width 193 height 131
click at [643, 319] on p "Andrielle • Hace 26m" at bounding box center [643, 317] width 135 height 9
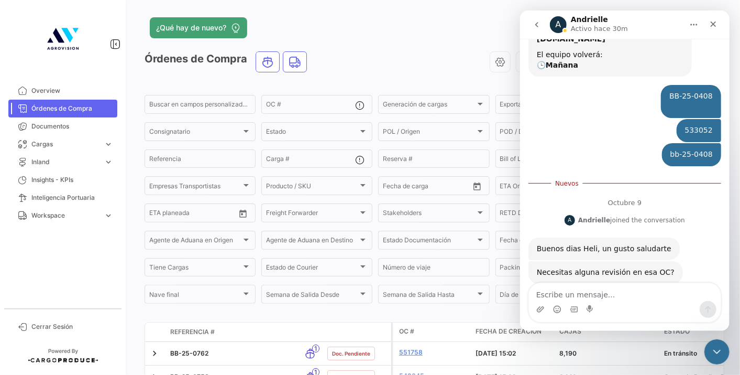
scroll to position [111, 0]
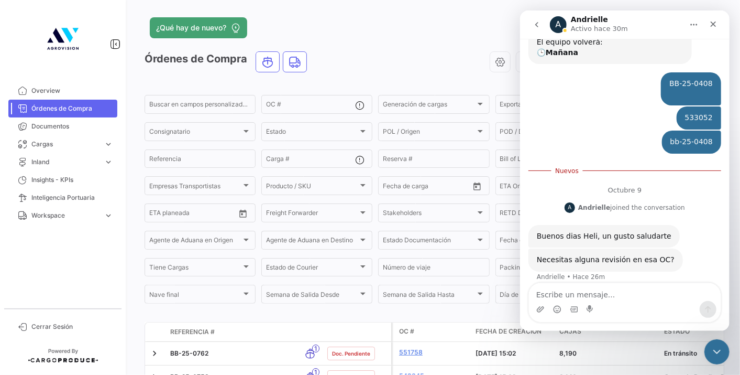
click at [687, 79] on div "BB-25-0408 ​" at bounding box center [690, 89] width 43 height 20
copy div "BB-25-0408"
click at [173, 156] on div "Referencia" at bounding box center [200, 158] width 102 height 20
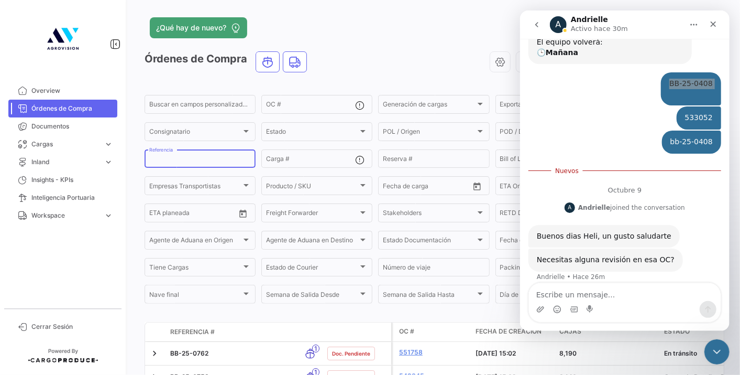
paste input "BB-25-0408"
type input "BB-25-0408"
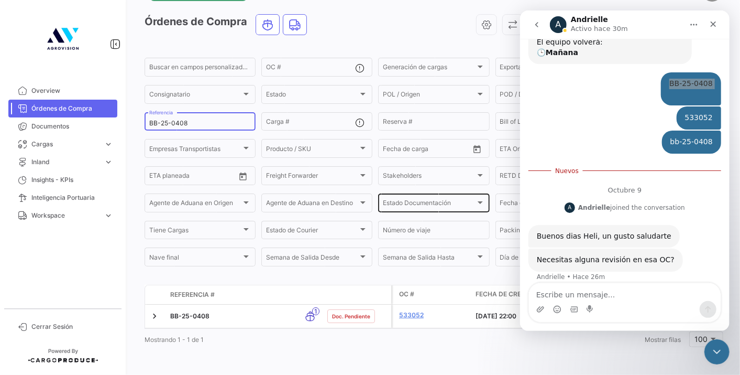
scroll to position [47, 0]
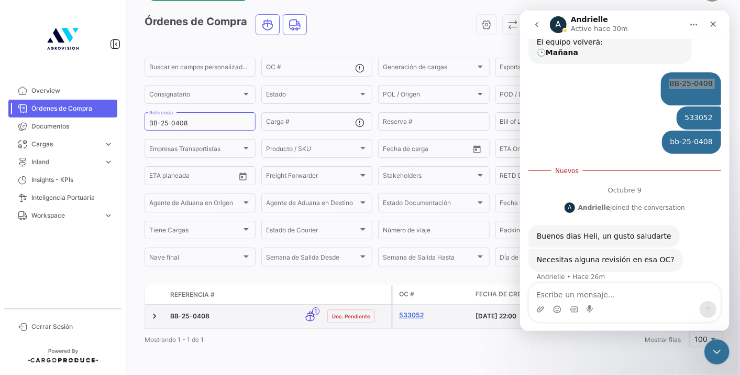
click at [418, 310] on link "533052" at bounding box center [433, 314] width 68 height 9
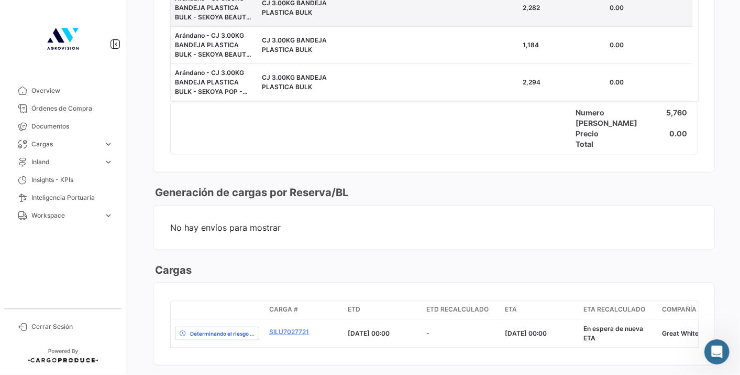
scroll to position [582, 0]
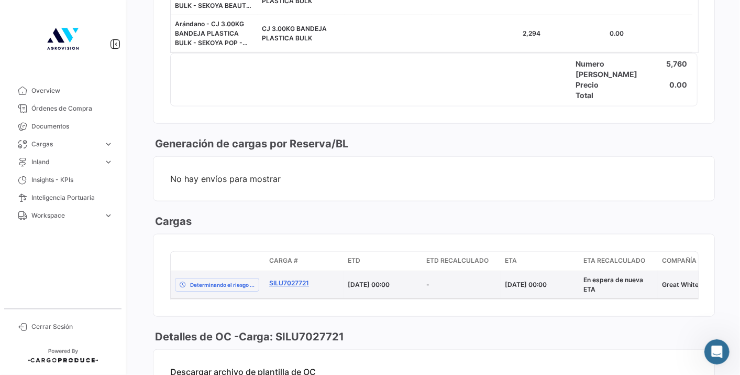
click at [298, 278] on link "SILU7027721" at bounding box center [304, 282] width 70 height 9
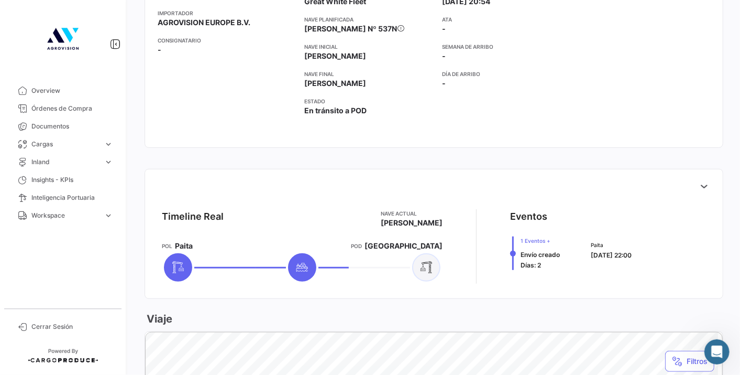
scroll to position [465, 0]
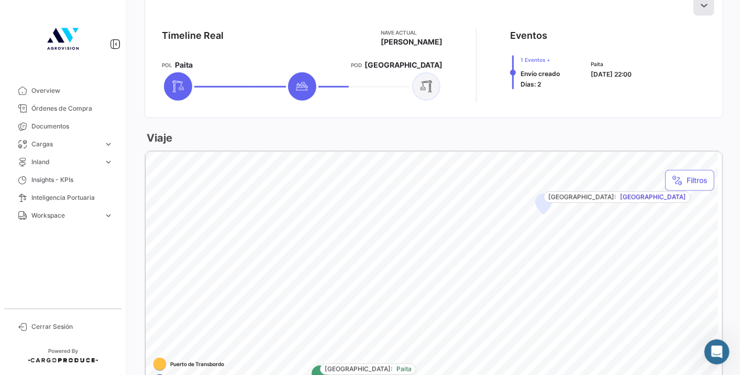
click at [699, 4] on icon at bounding box center [704, 5] width 10 height 10
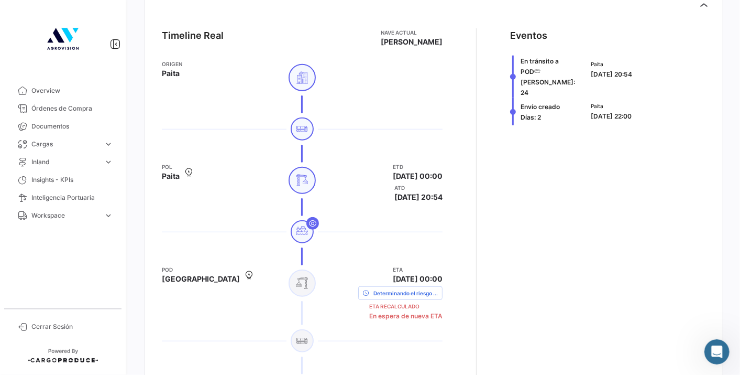
drag, startPoint x: 734, startPoint y: 195, endPoint x: 734, endPoint y: 185, distance: 10.0
click at [734, 185] on div "¿Qué hay de nuevo? Heli Carga # SILU7027721 Volver al listado [PERSON_NAME] Mar…" at bounding box center [434, 187] width 613 height 375
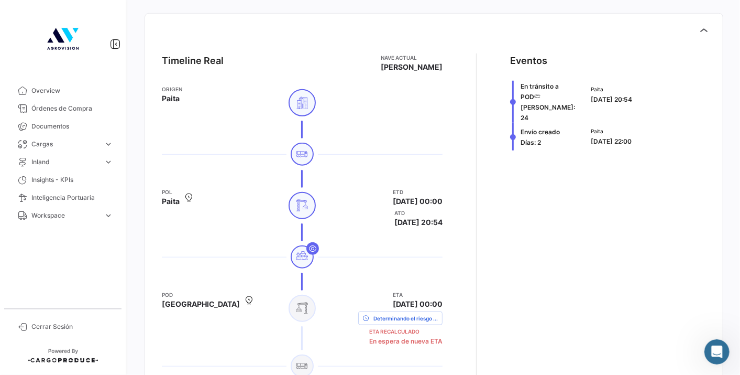
scroll to position [428, 0]
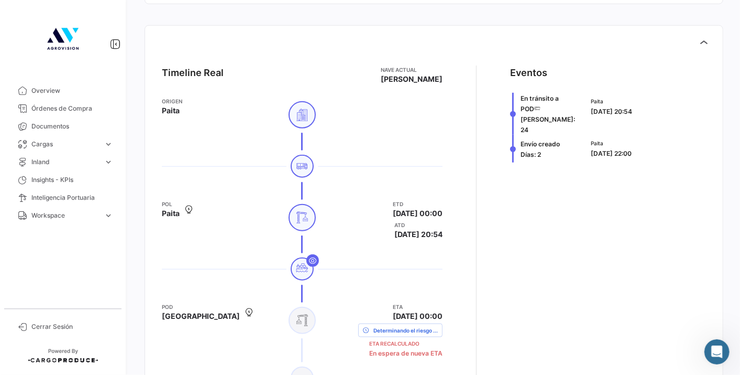
drag, startPoint x: 636, startPoint y: 292, endPoint x: 695, endPoint y: 313, distance: 62.6
click at [636, 292] on app-shipment-events-dot-timeline "Eventos En [PERSON_NAME] a POD [PERSON_NAME]: 24 [PERSON_NAME] [DATE] 20:54 Env…" at bounding box center [608, 255] width 196 height 381
click at [711, 347] on icon "Abrir Intercom Messenger" at bounding box center [715, 350] width 17 height 17
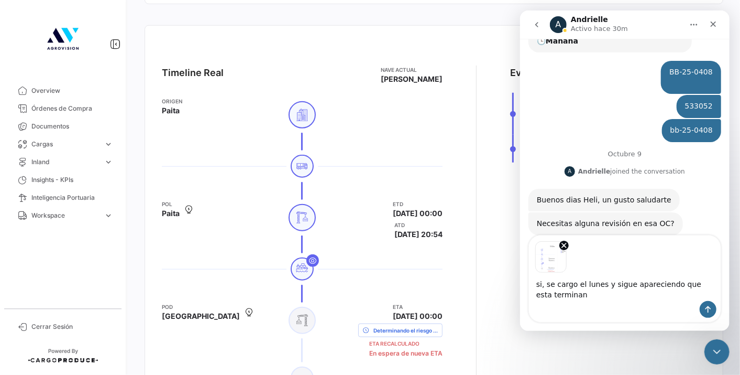
scroll to position [134, 0]
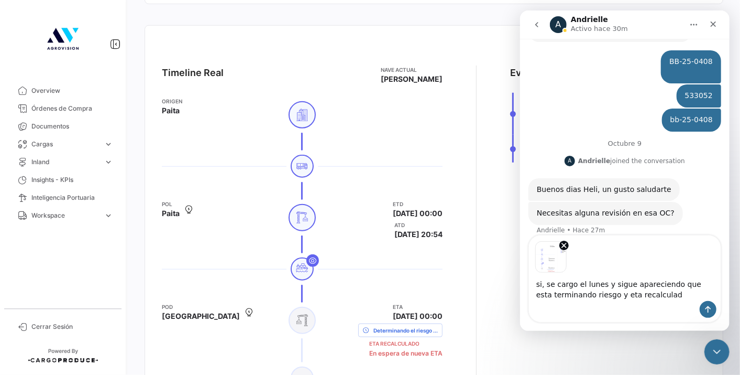
type textarea "si, se cargo el lunes y sigue apareciendo que esta terminando riesgo y eta reca…"
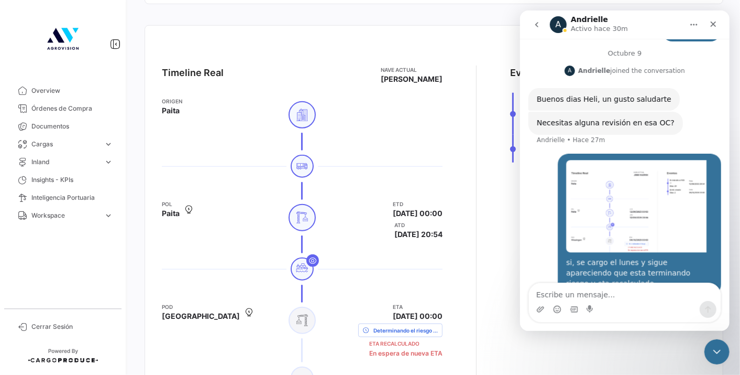
scroll to position [226, 0]
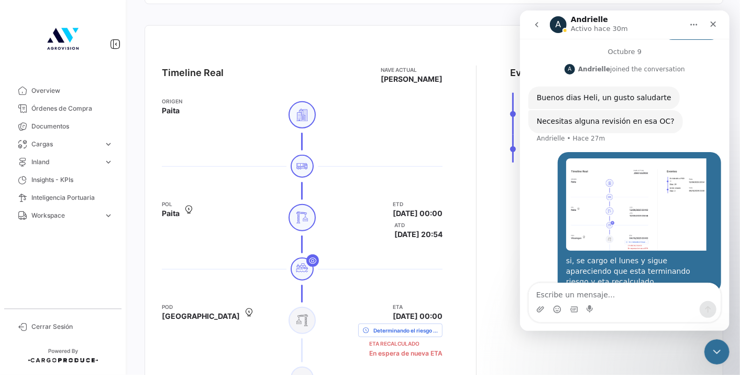
click at [498, 229] on div "Timeline Real [PERSON_NAME] actual [PERSON_NAME] Origen Paita [PERSON_NAME] ETD…" at bounding box center [434, 256] width 561 height 398
click at [710, 25] on icon "Cerrar" at bounding box center [713, 24] width 8 height 8
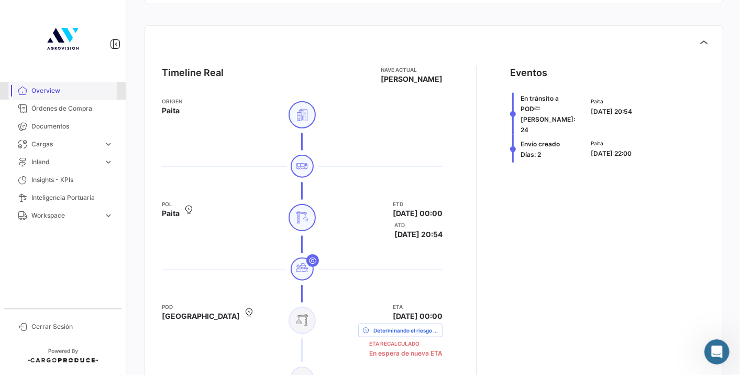
click at [42, 93] on span "Overview" at bounding box center [72, 90] width 82 height 9
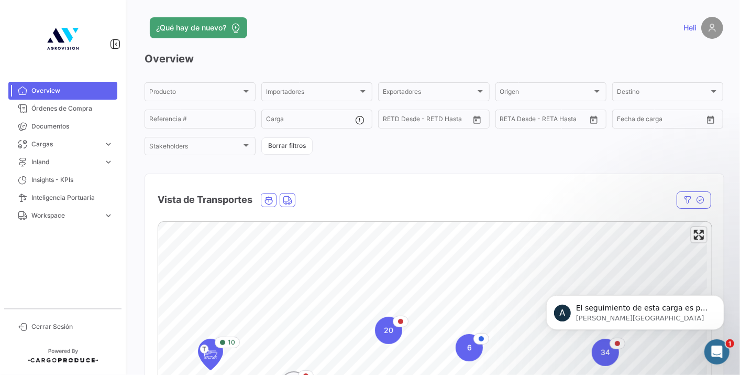
scroll to position [308, 0]
click at [713, 351] on icon "Abrir Intercom Messenger" at bounding box center [715, 350] width 17 height 17
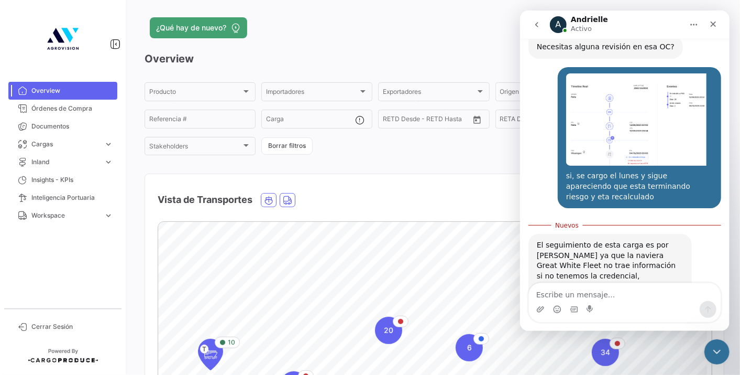
scroll to position [325, 0]
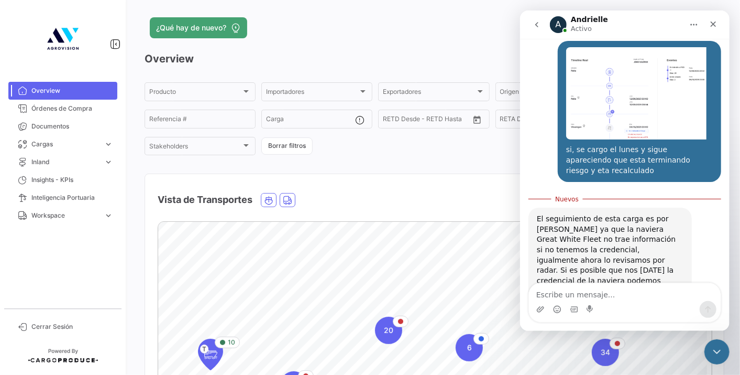
click at [584, 289] on textarea "Escribe un mensaje..." at bounding box center [625, 292] width 192 height 18
type textarea "como asi la credencial?"
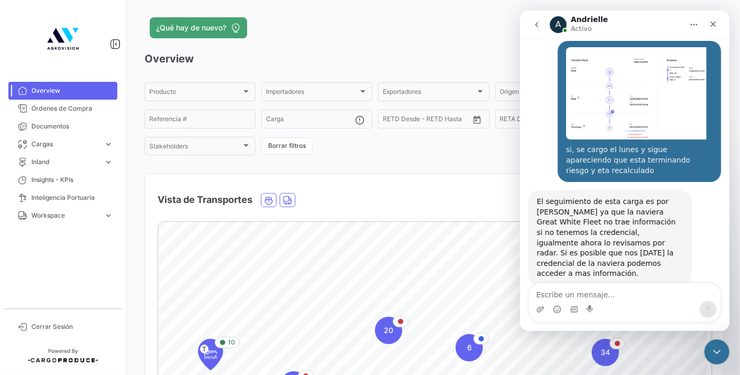
scroll to position [340, 0]
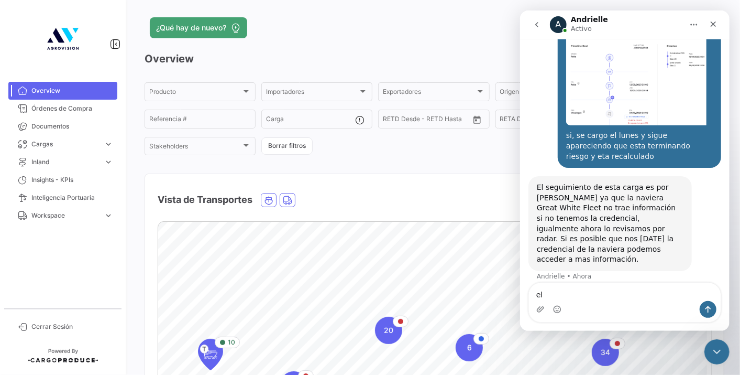
type textarea "e"
type textarea "que dato es?"
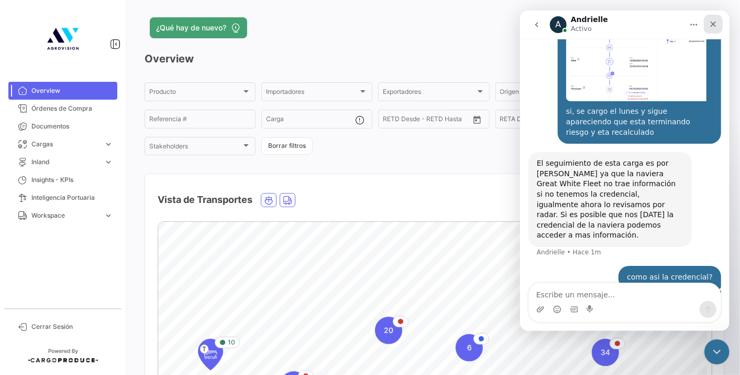
click at [714, 28] on icon "Cerrar" at bounding box center [713, 24] width 8 height 8
